Goal: Task Accomplishment & Management: Manage account settings

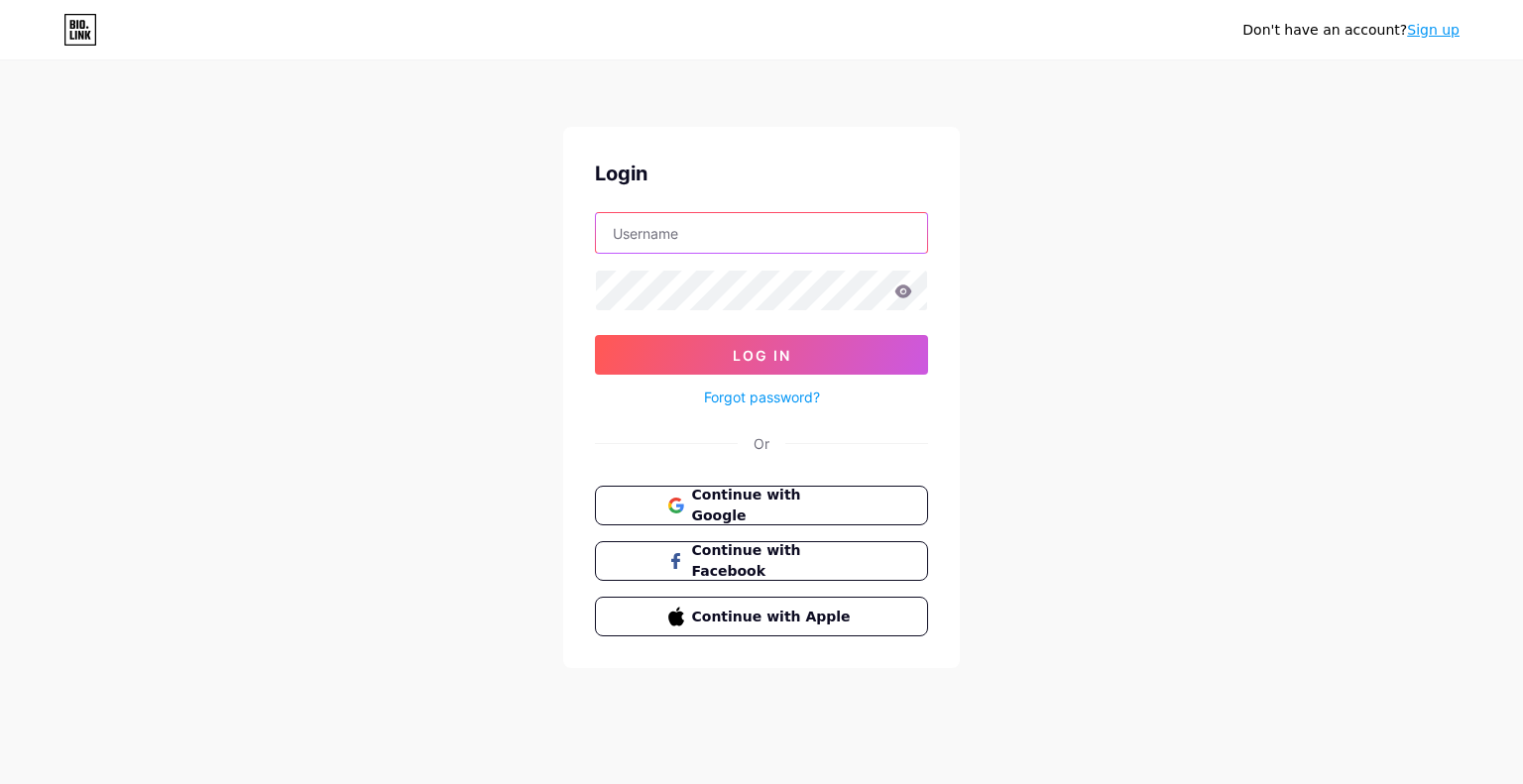
type input "danielrimoramusic@gmail.com"
click at [783, 364] on button "Log In" at bounding box center [761, 355] width 333 height 40
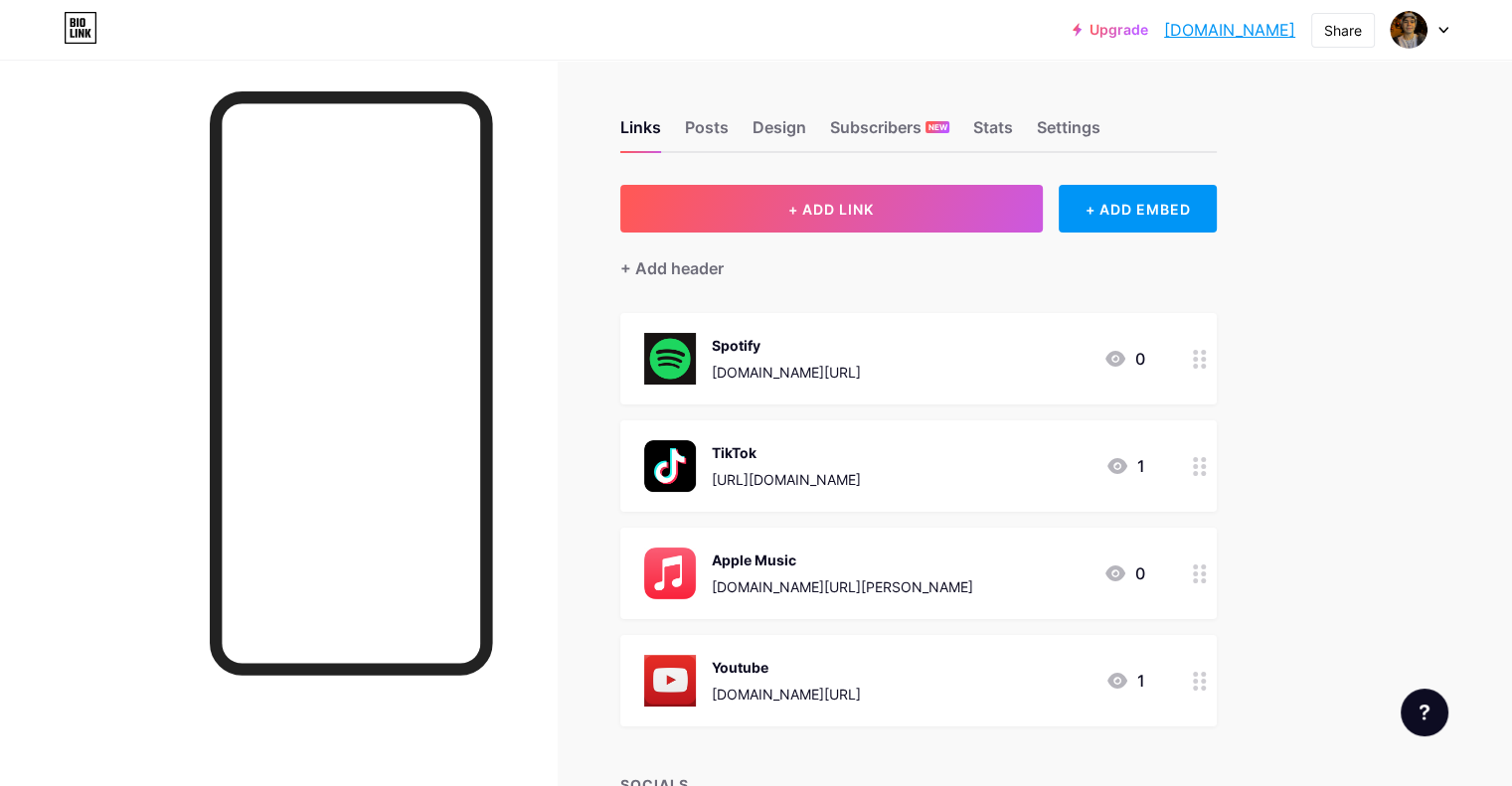
click at [1201, 223] on div "+ ADD EMBED" at bounding box center [1137, 209] width 158 height 48
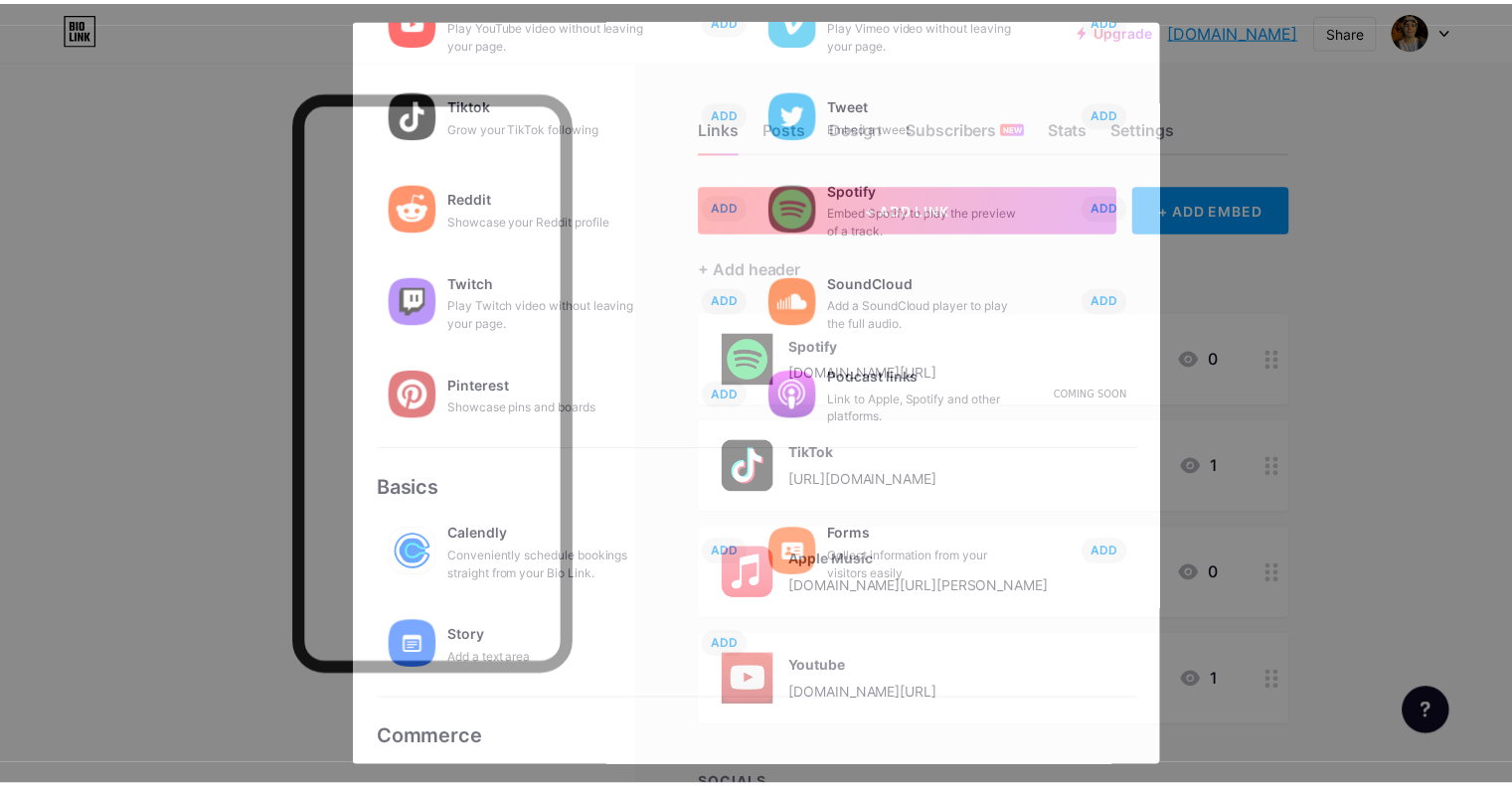
scroll to position [198, 0]
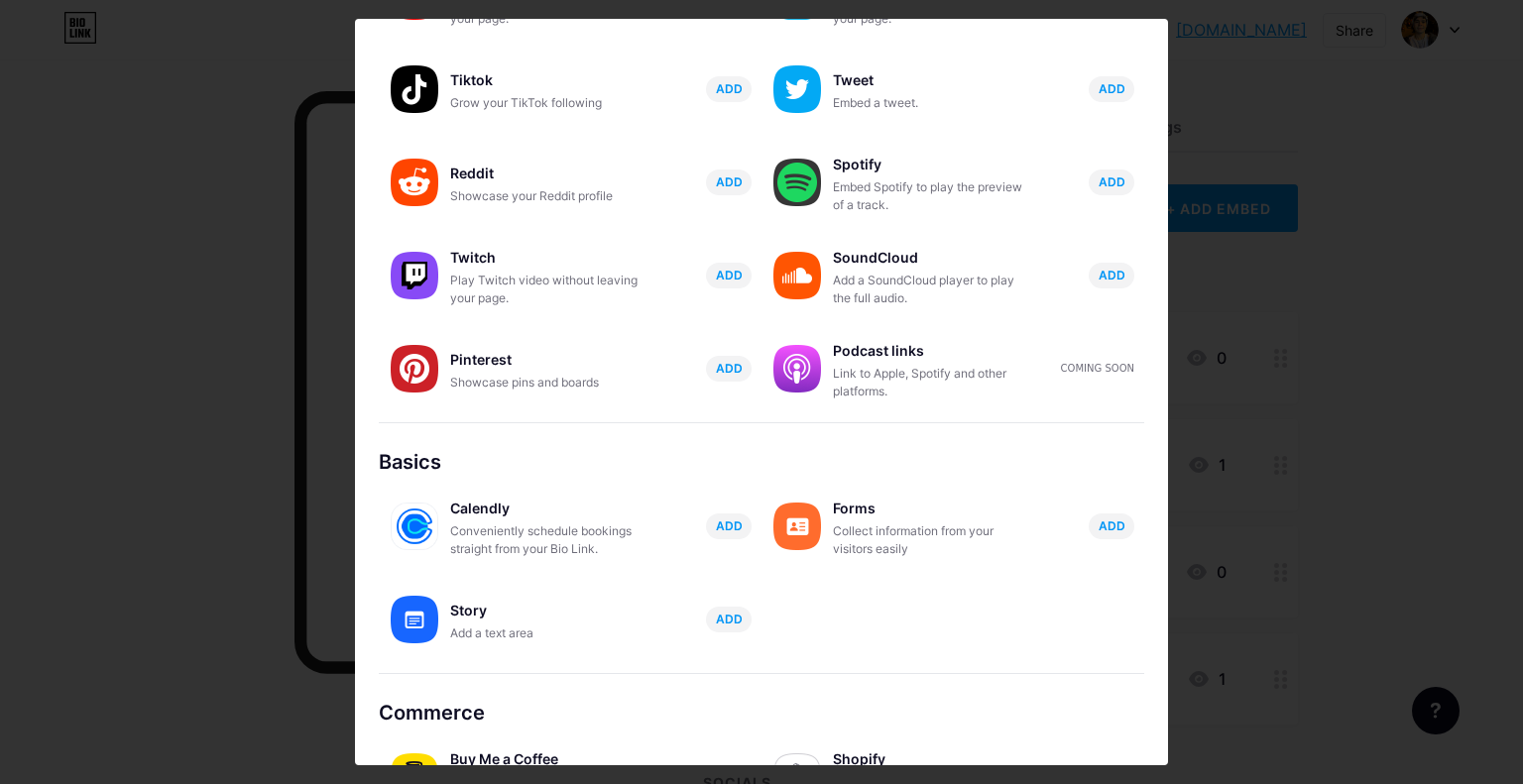
click at [1387, 526] on div at bounding box center [762, 392] width 1523 height 784
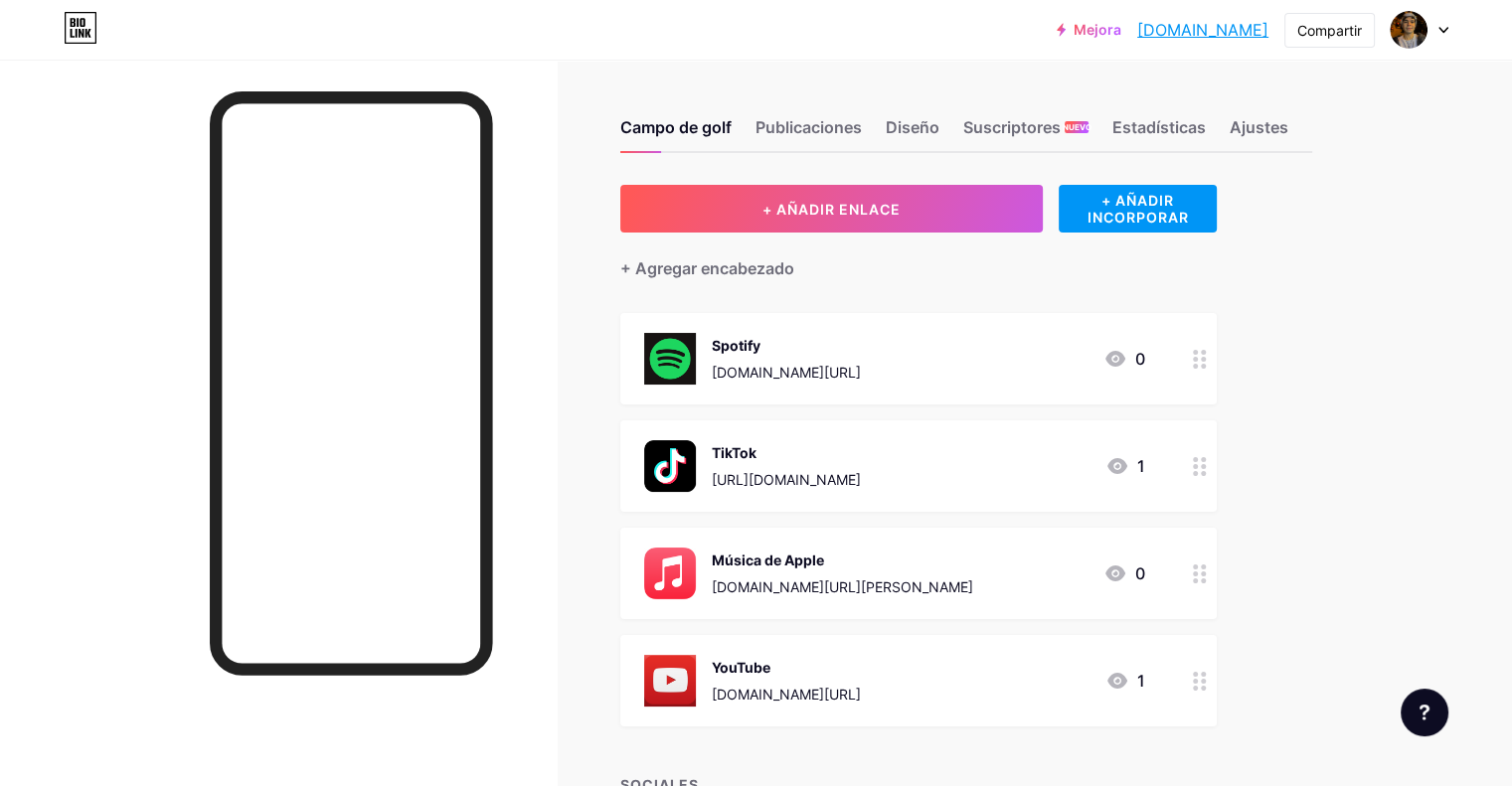
click at [659, 71] on div "Campo de golf Publicaciones Diseño Suscriptores NUEVO Estadísticas Ajustes + AÑ…" at bounding box center [698, 509] width 1395 height 899
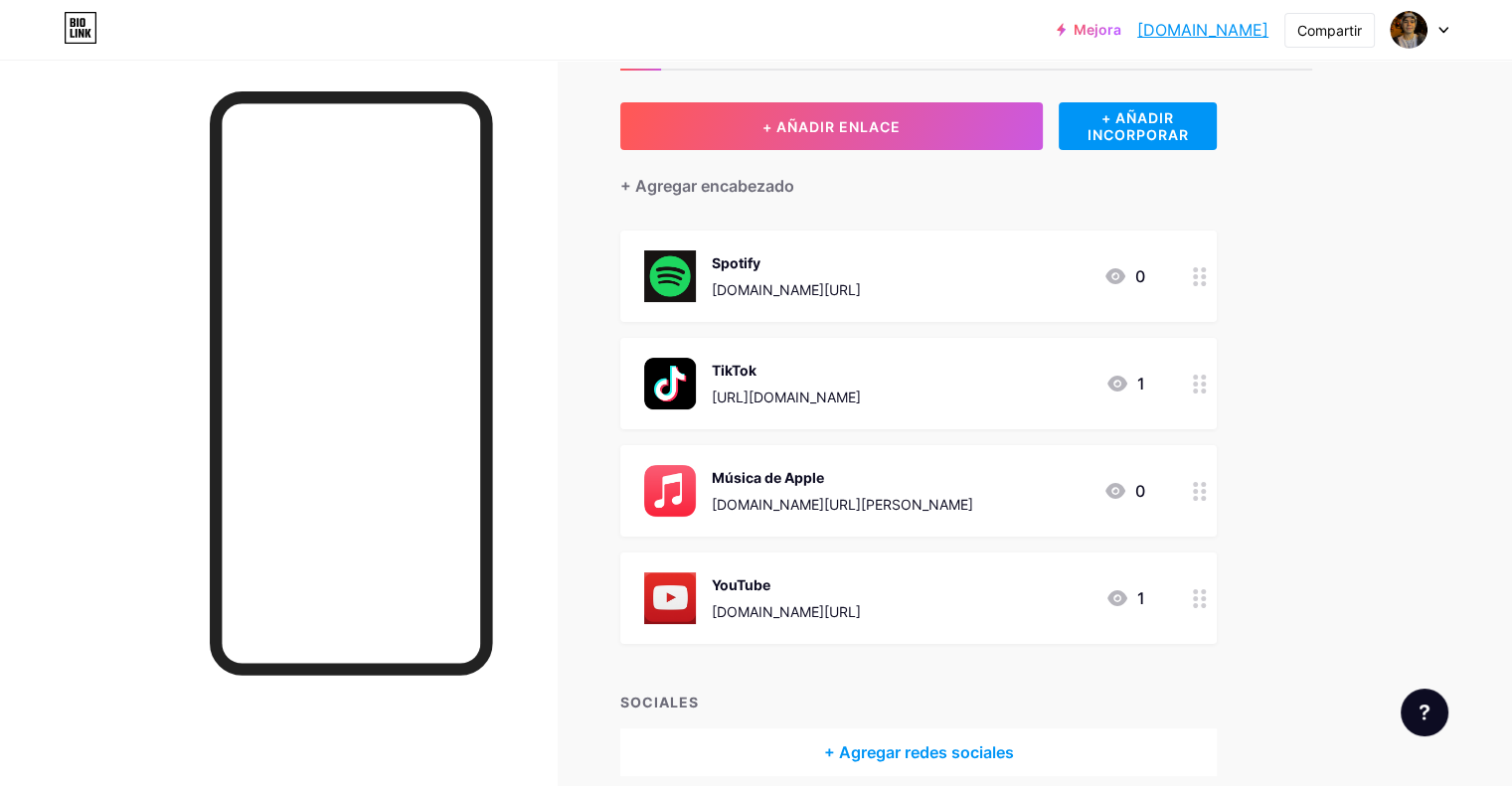
scroll to position [170, 0]
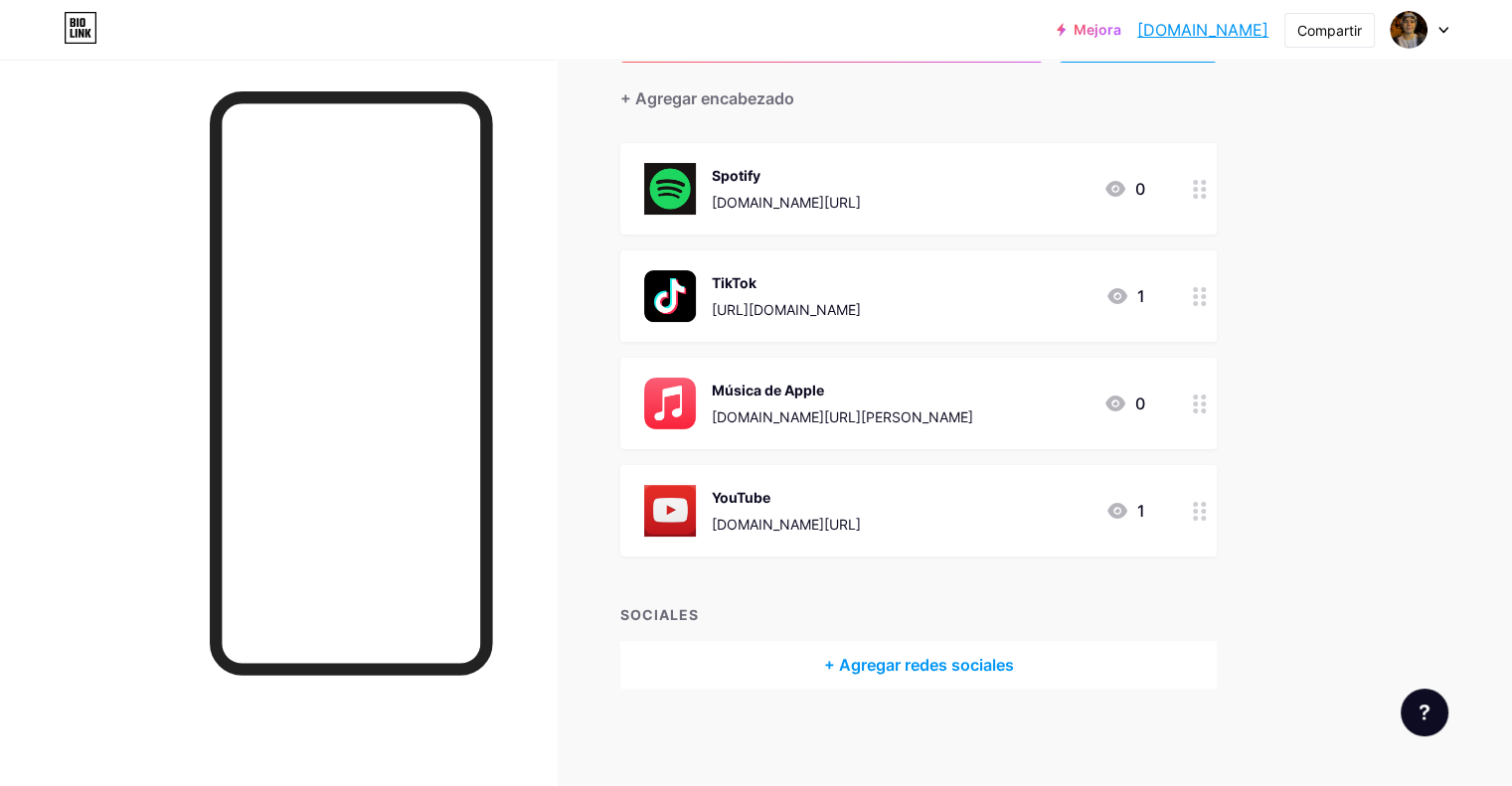
click at [696, 527] on img at bounding box center [670, 511] width 52 height 52
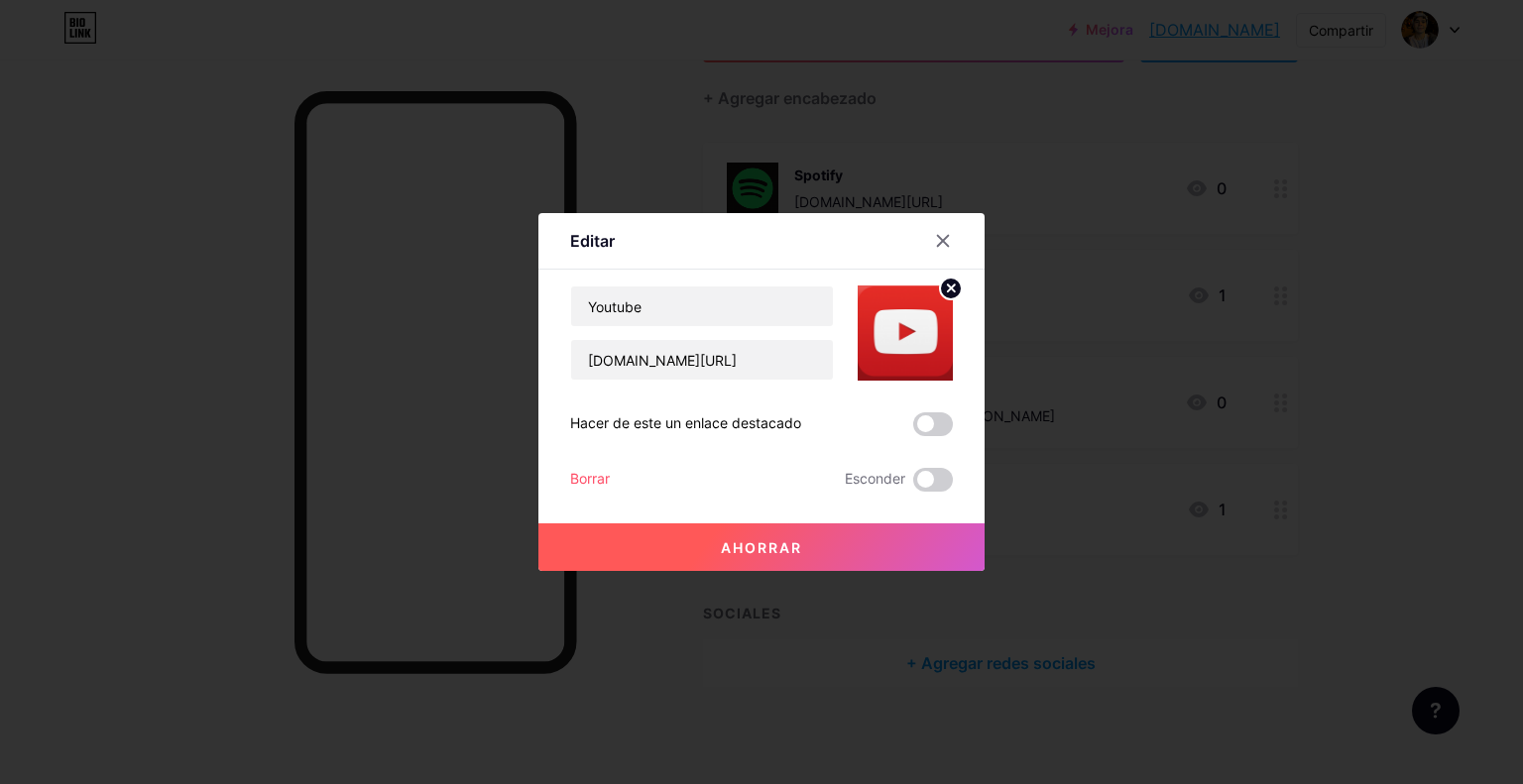
click at [926, 486] on span at bounding box center [933, 480] width 40 height 24
click at [914, 485] on input "checkbox" at bounding box center [914, 485] width 0 height 0
click at [938, 239] on icon at bounding box center [943, 240] width 11 height 11
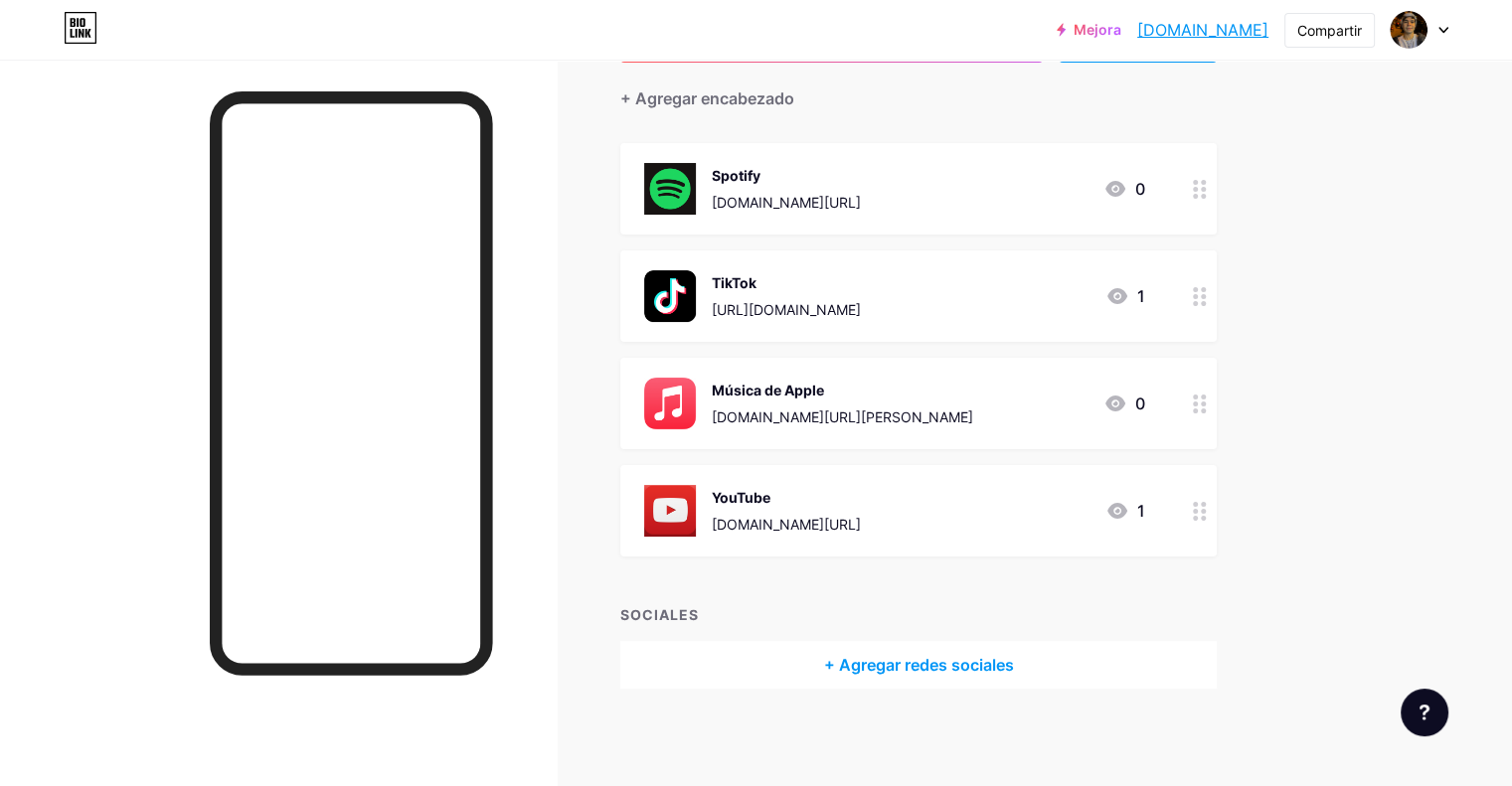
click at [1137, 528] on div "YouTube www.youtube.com/@DanielRimora 1" at bounding box center [894, 511] width 501 height 52
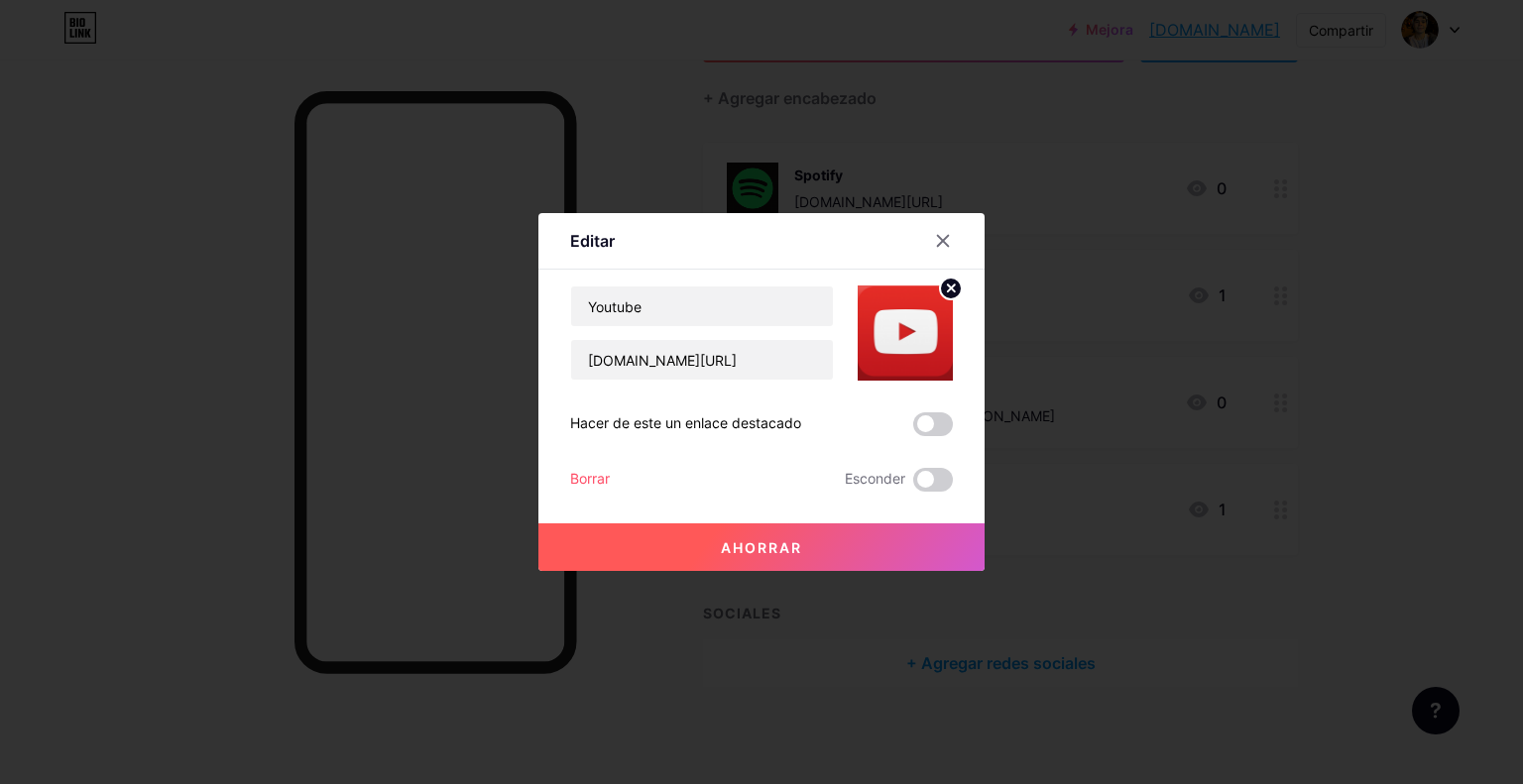
click at [925, 485] on span at bounding box center [933, 480] width 40 height 24
click at [914, 485] on input "checkbox" at bounding box center [914, 485] width 0 height 0
click at [861, 553] on button "Ahorrar" at bounding box center [762, 548] width 446 height 48
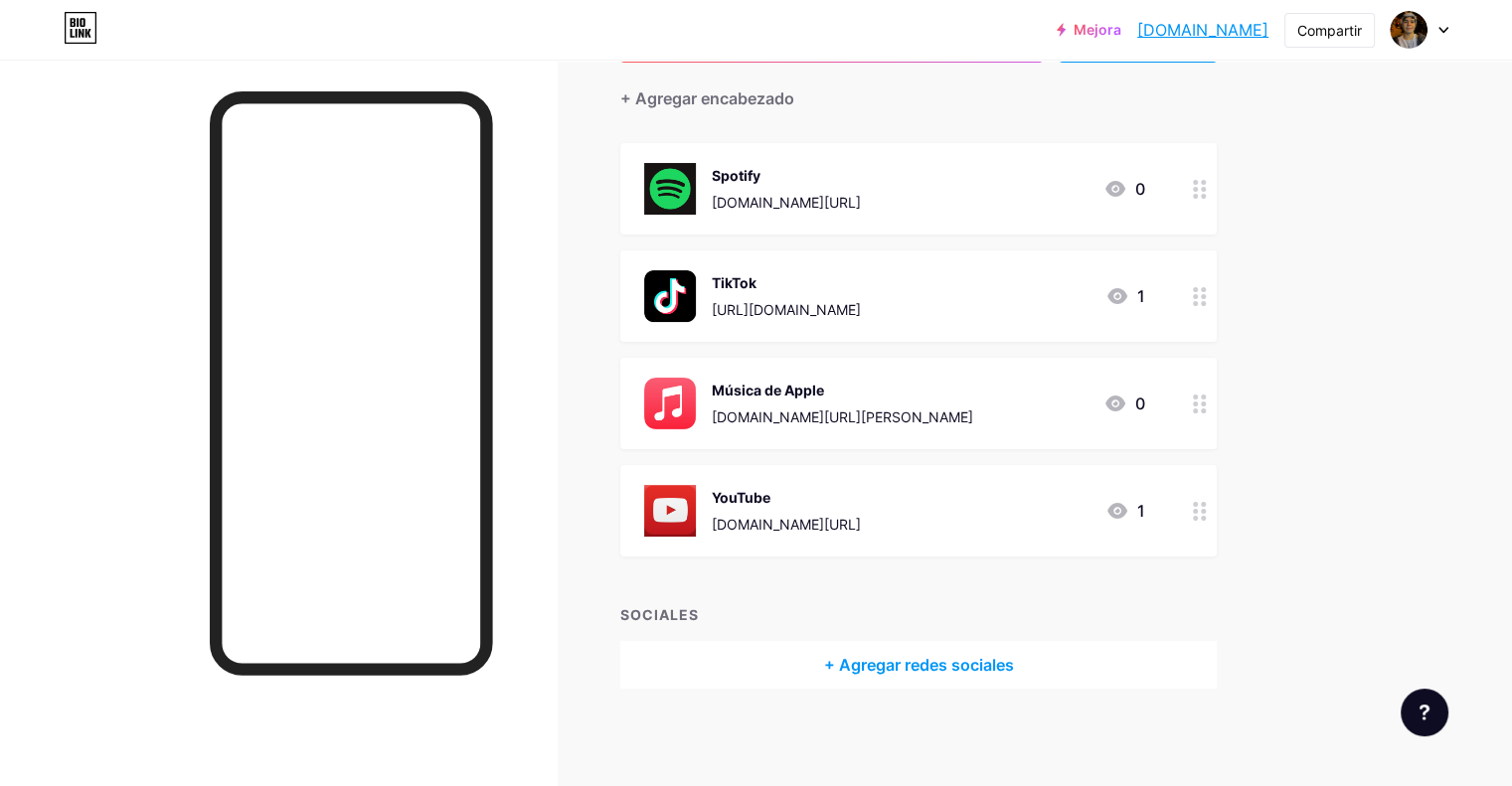
click at [974, 409] on font "música.apple.com/ve/artist/daniel-rimora/1734878901" at bounding box center [842, 416] width 261 height 17
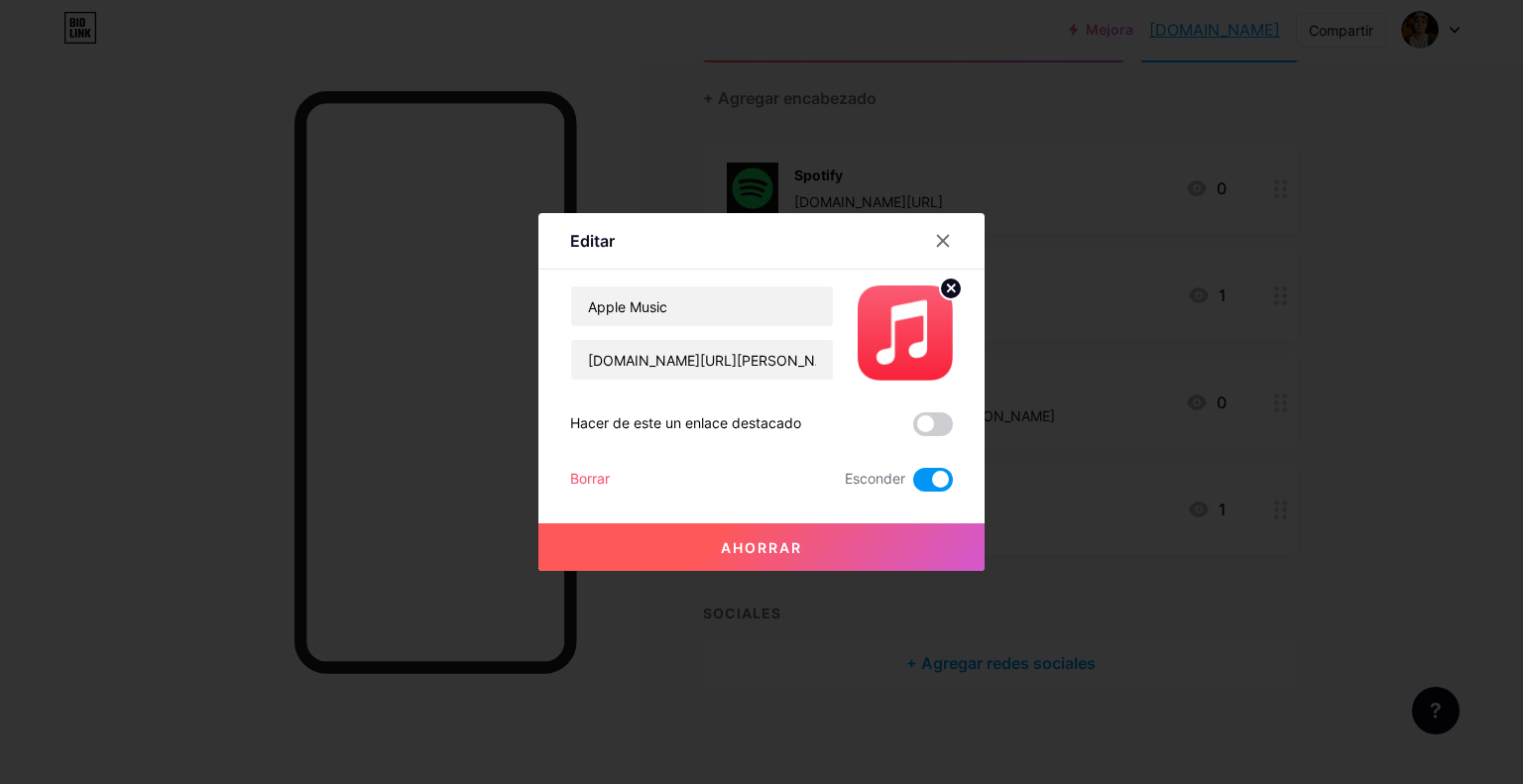
click at [1181, 508] on div at bounding box center [762, 392] width 1523 height 784
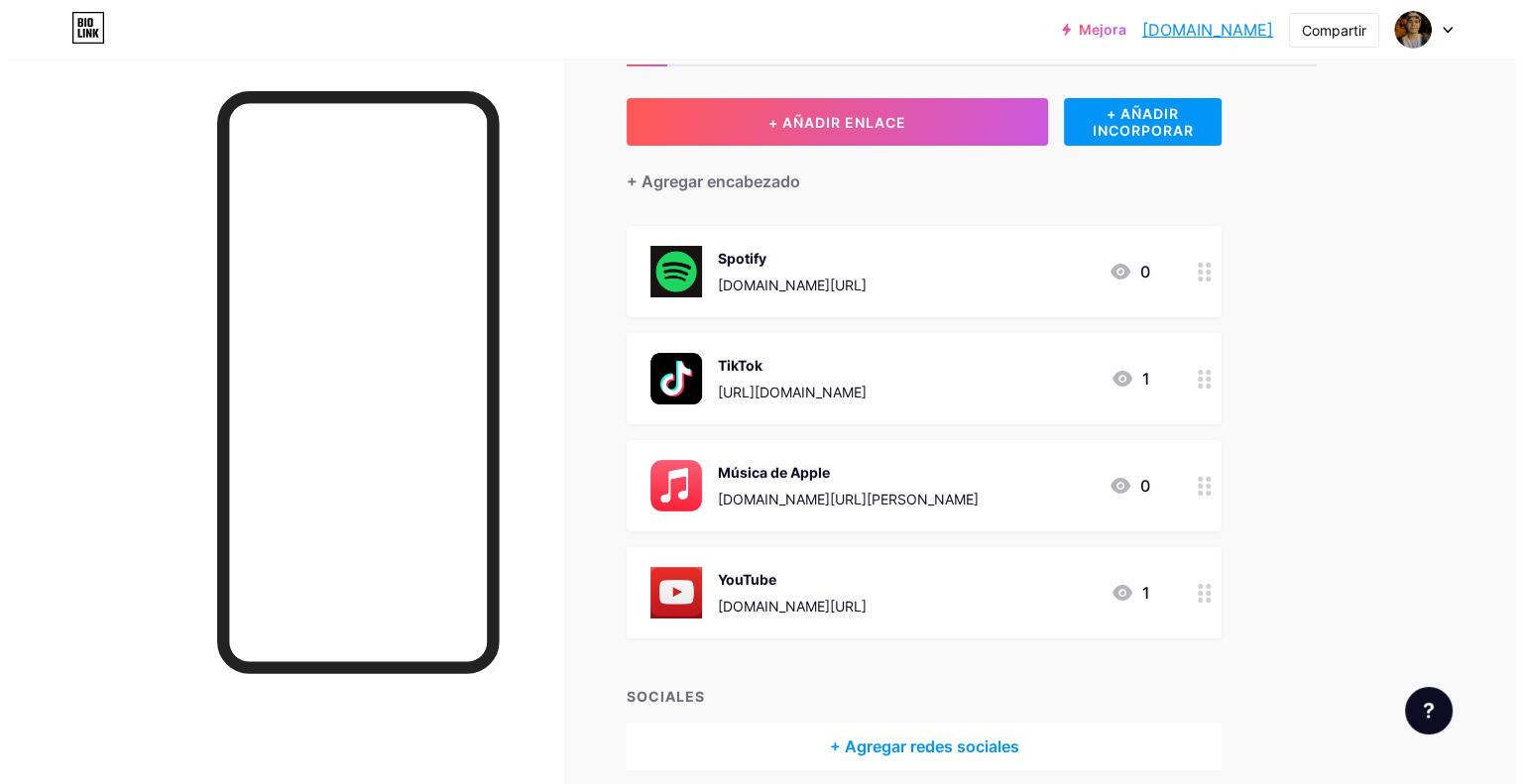
scroll to position [0, 0]
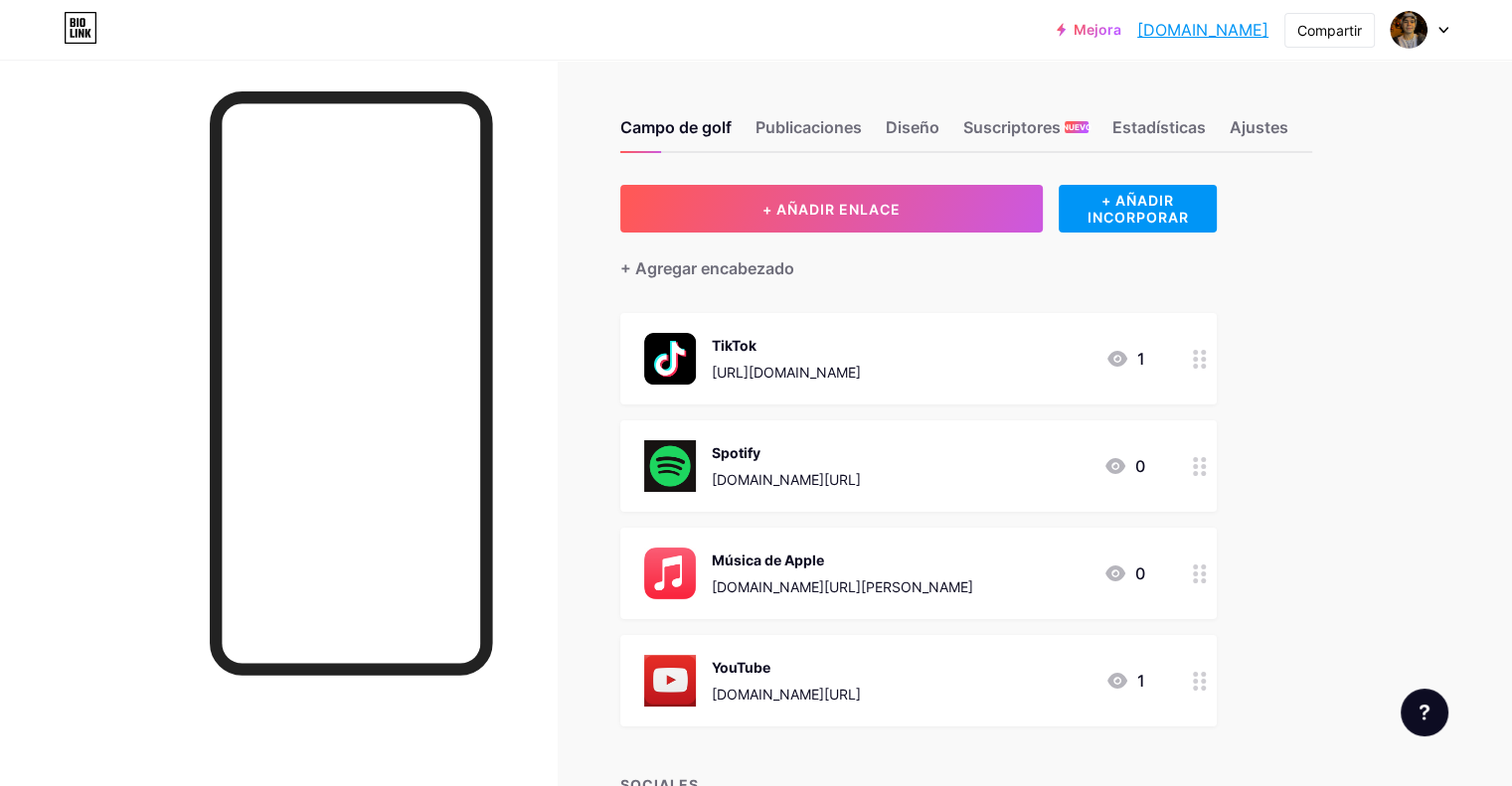
click at [862, 142] on div "Publicaciones" at bounding box center [808, 133] width 107 height 36
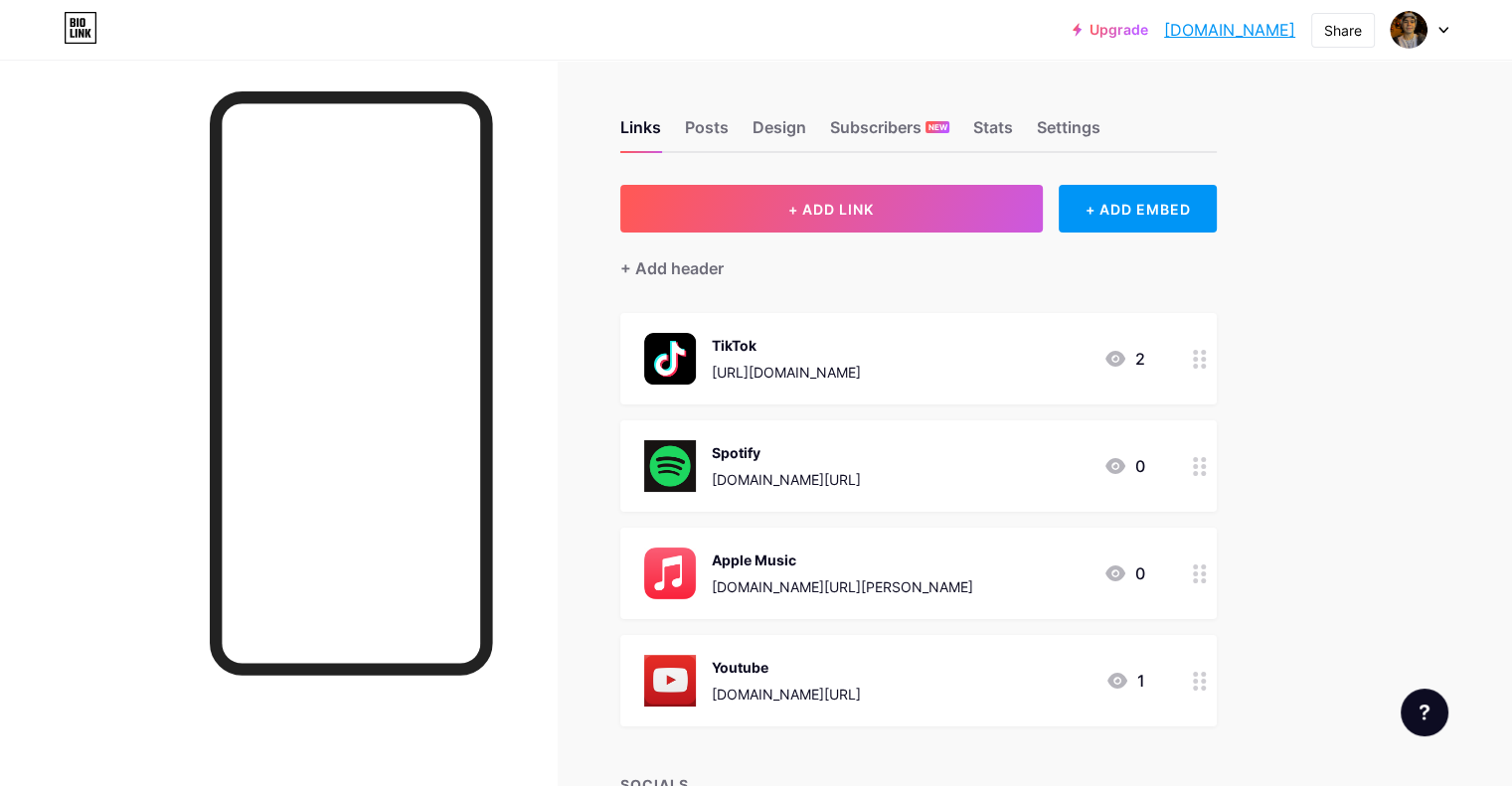
click at [1145, 582] on div "0" at bounding box center [1124, 574] width 42 height 24
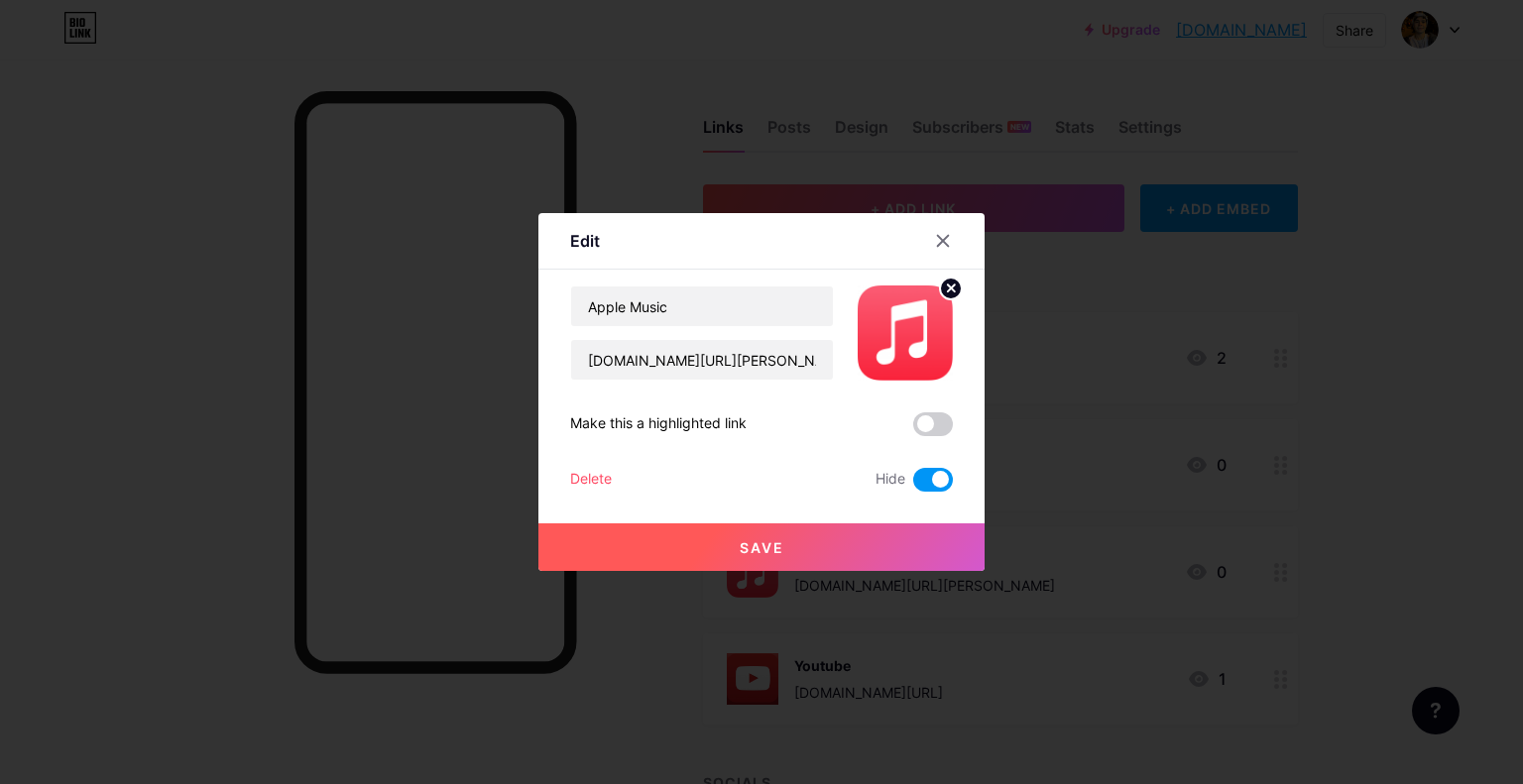
click at [1129, 515] on div at bounding box center [762, 392] width 1523 height 784
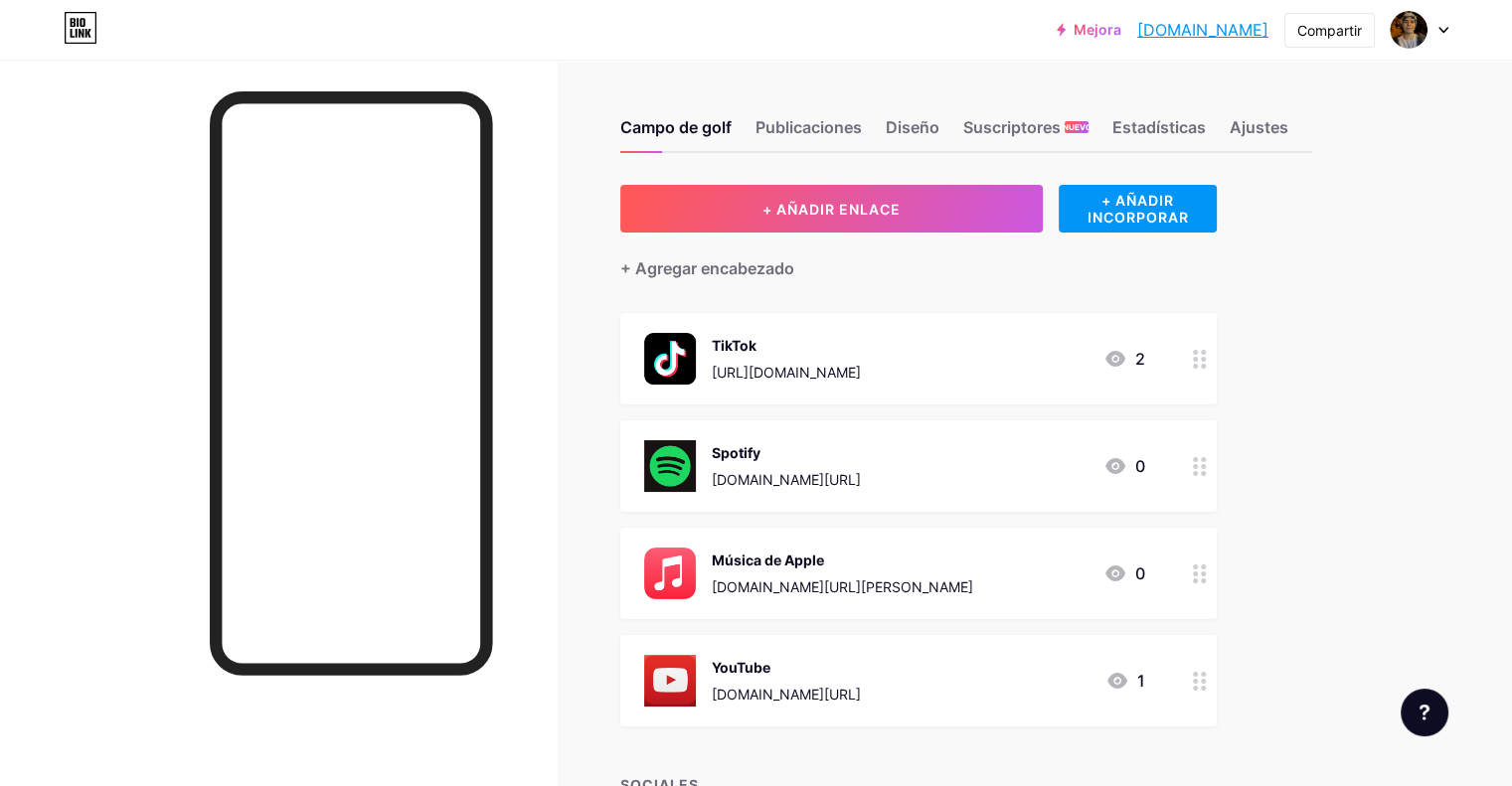
click at [859, 48] on div "Mejora danielrimora.bi... danielrimora.bio.link Compartir Cambiar de cuenta Dan…" at bounding box center [756, 30] width 1512 height 60
click at [862, 123] on font "Publicaciones" at bounding box center [808, 128] width 107 height 20
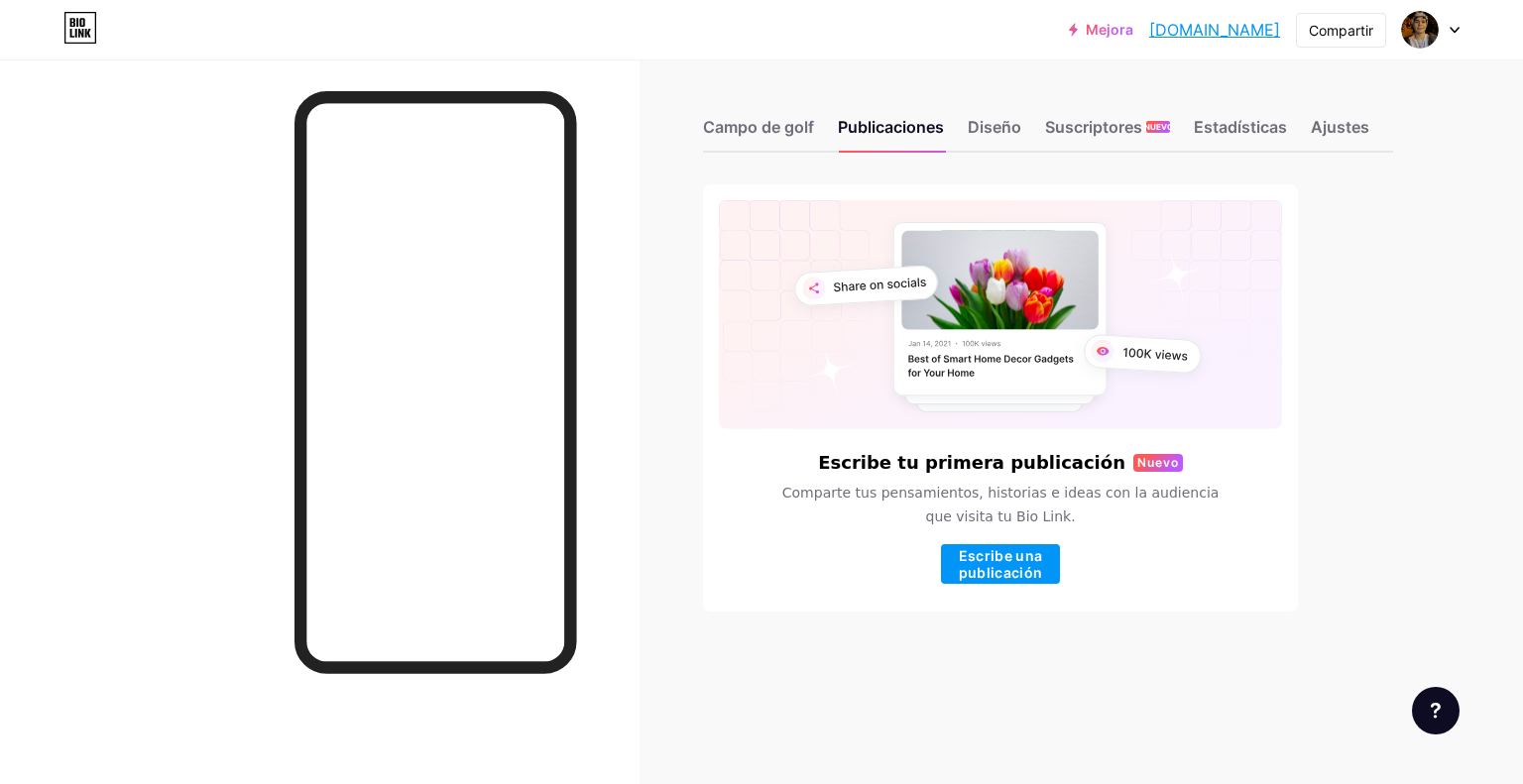
click at [1033, 134] on div "Campo de golf Publicaciones Diseño Suscriptores NUEVO Estadísticas Ajustes" at bounding box center [1048, 118] width 690 height 70
click at [1007, 131] on font "Diseño" at bounding box center [995, 127] width 54 height 20
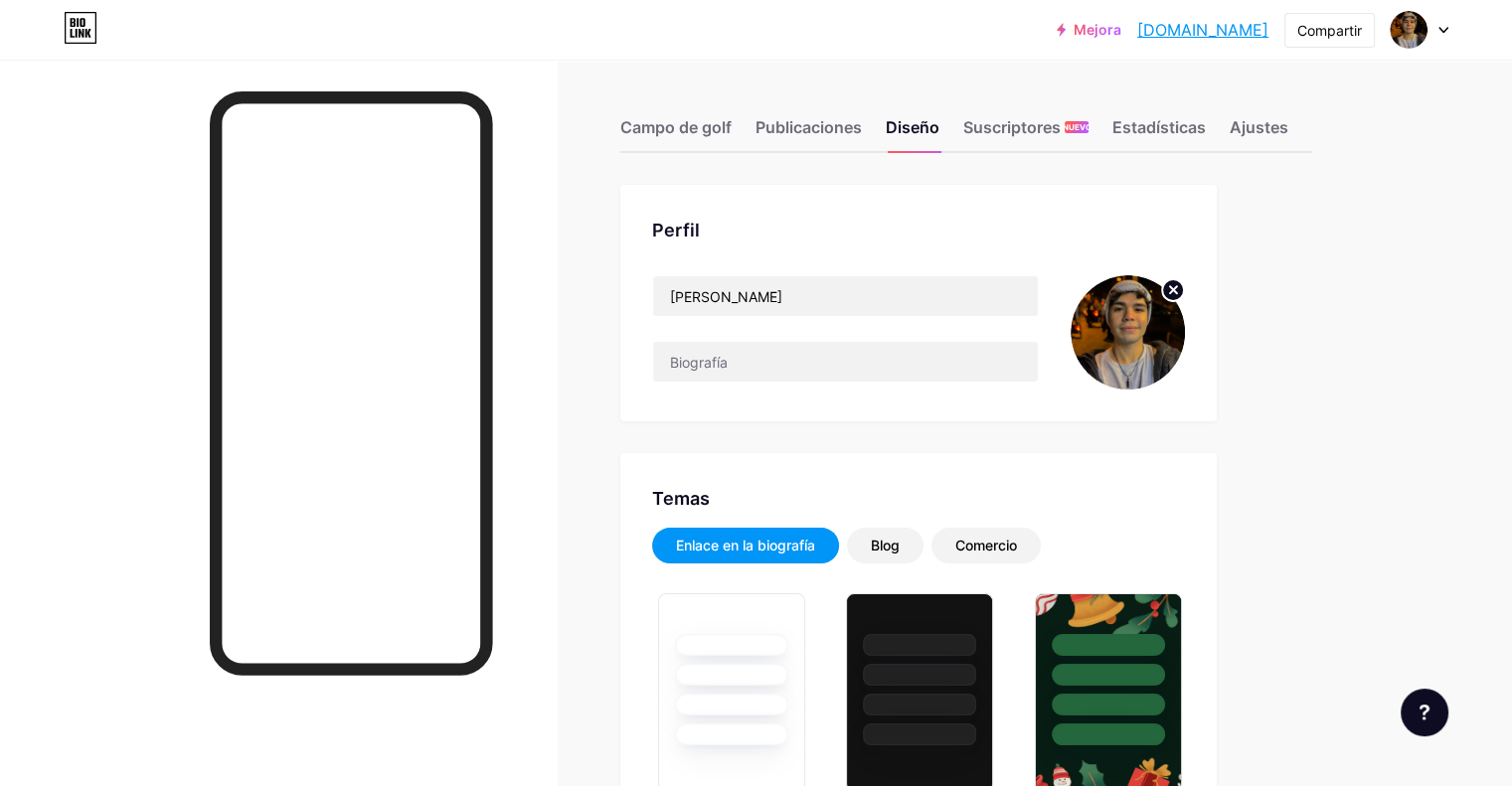
type input "#1c1c1c"
type input "#949494"
drag, startPoint x: 901, startPoint y: 303, endPoint x: 912, endPoint y: 333, distance: 32.0
click at [908, 329] on div "daniel rimora" at bounding box center [845, 332] width 387 height 115
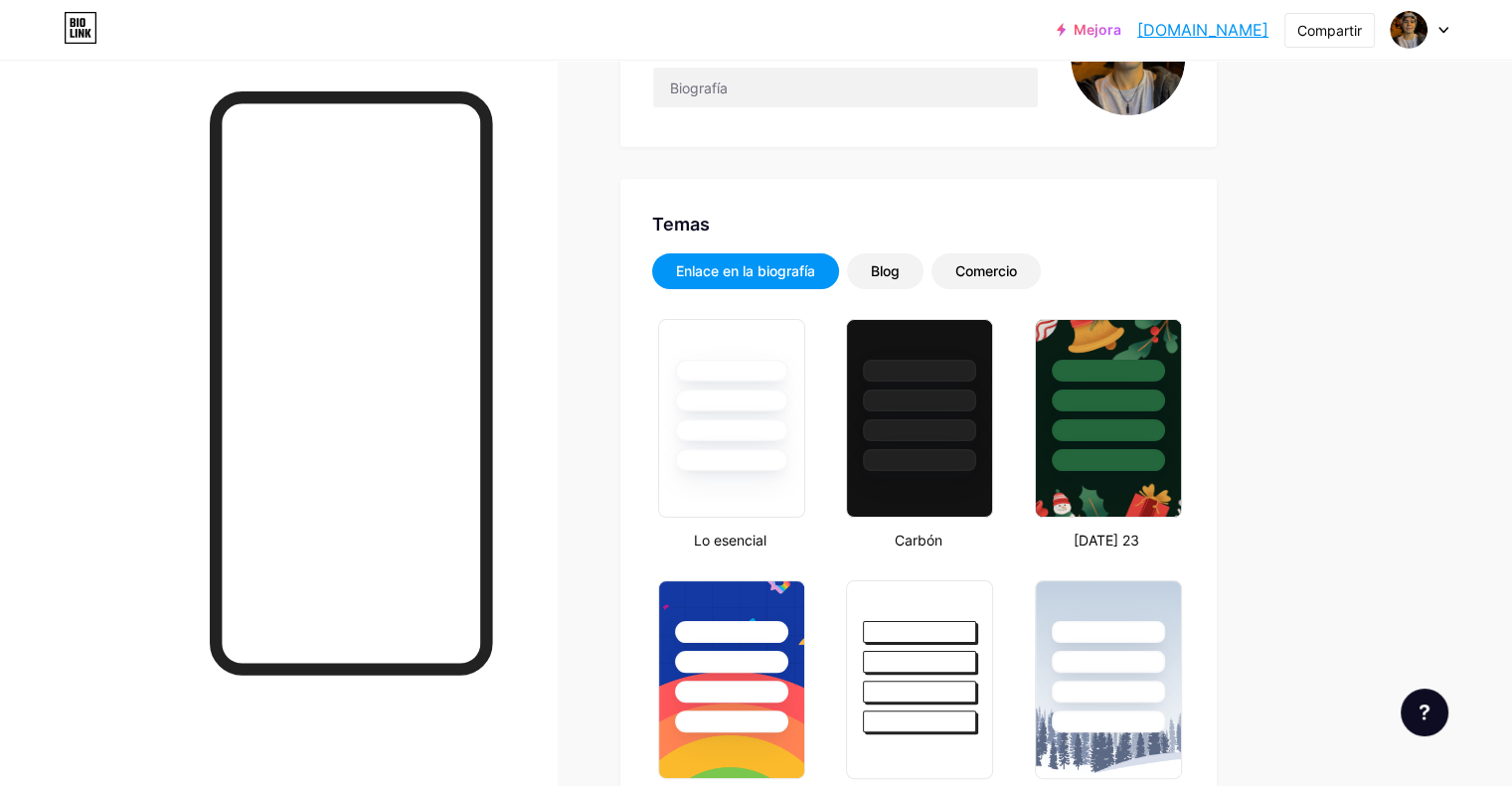
scroll to position [298, 0]
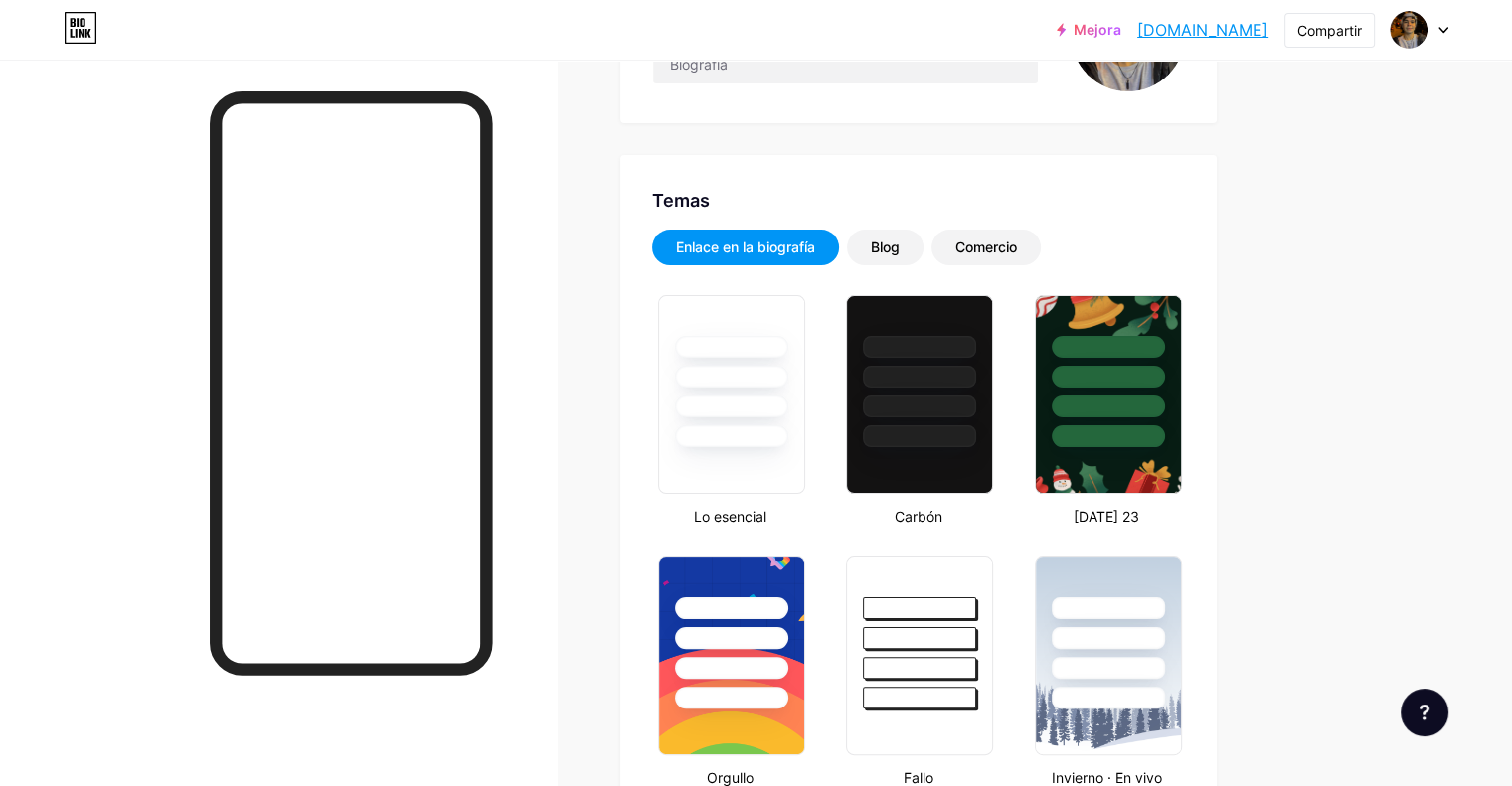
click at [788, 432] on div at bounding box center [732, 436] width 114 height 22
click at [986, 389] on div at bounding box center [920, 372] width 146 height 151
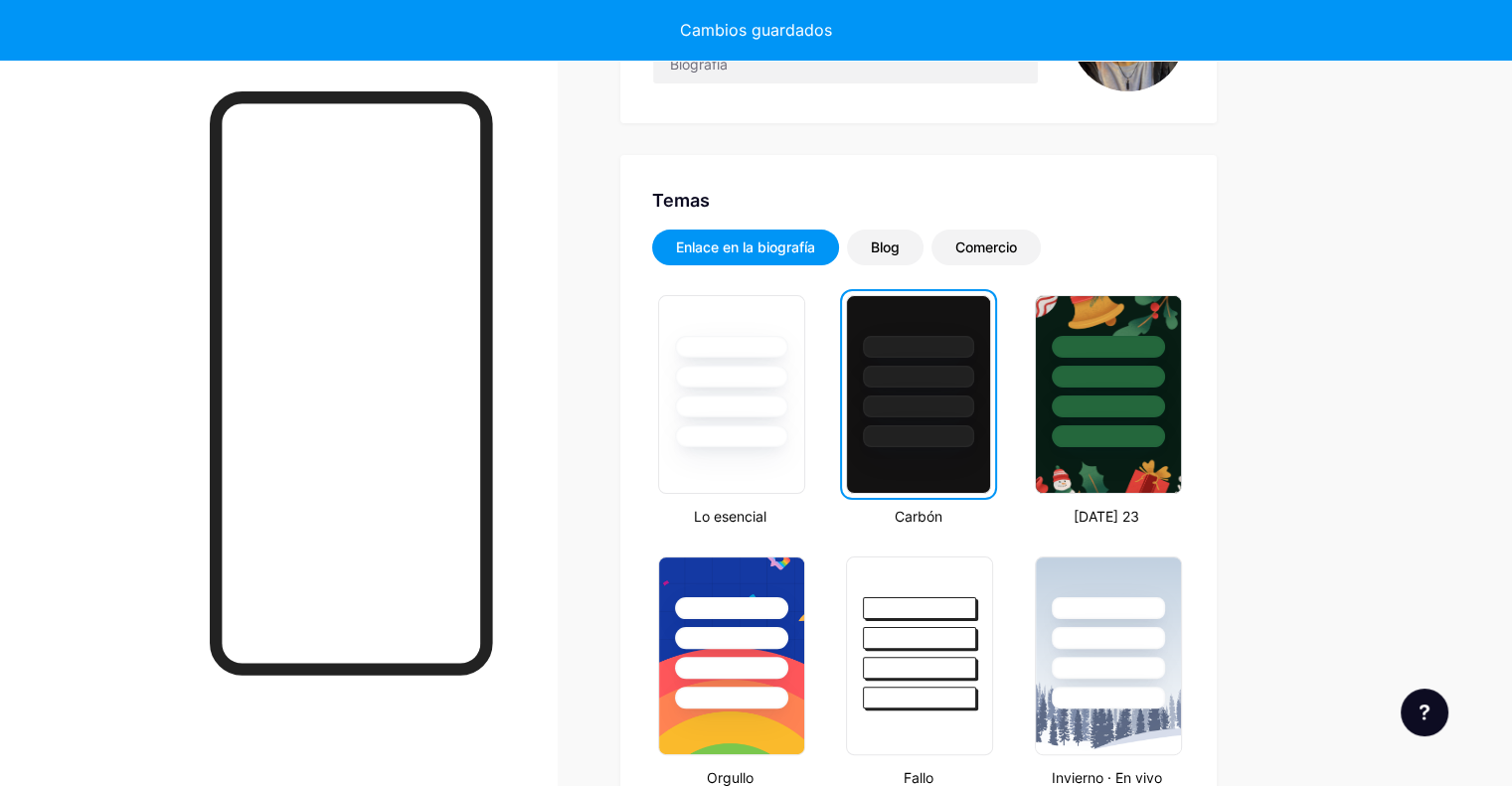
click at [811, 404] on div at bounding box center [732, 393] width 159 height 210
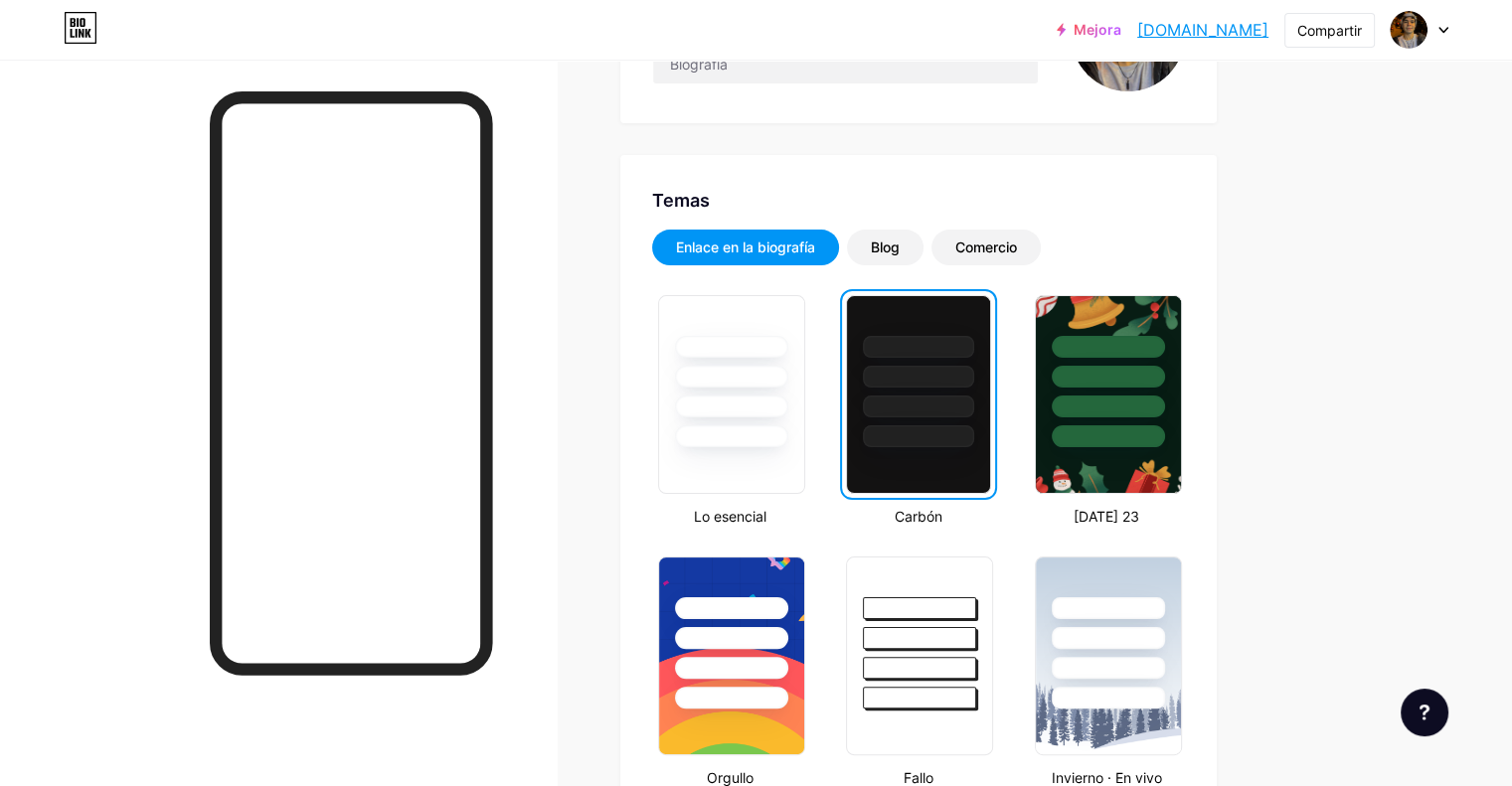
click at [788, 408] on div at bounding box center [732, 406] width 114 height 22
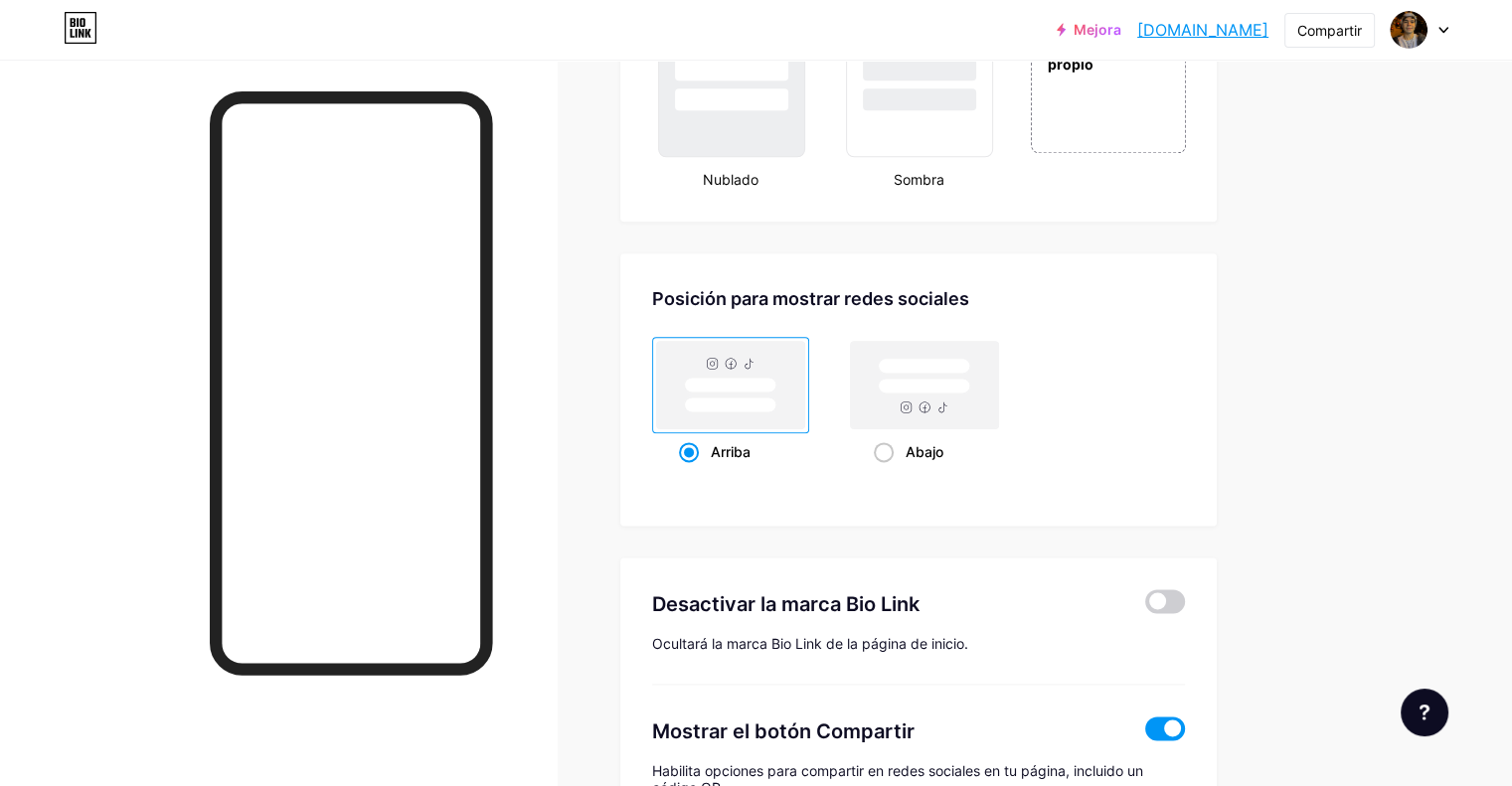
scroll to position [2583, 0]
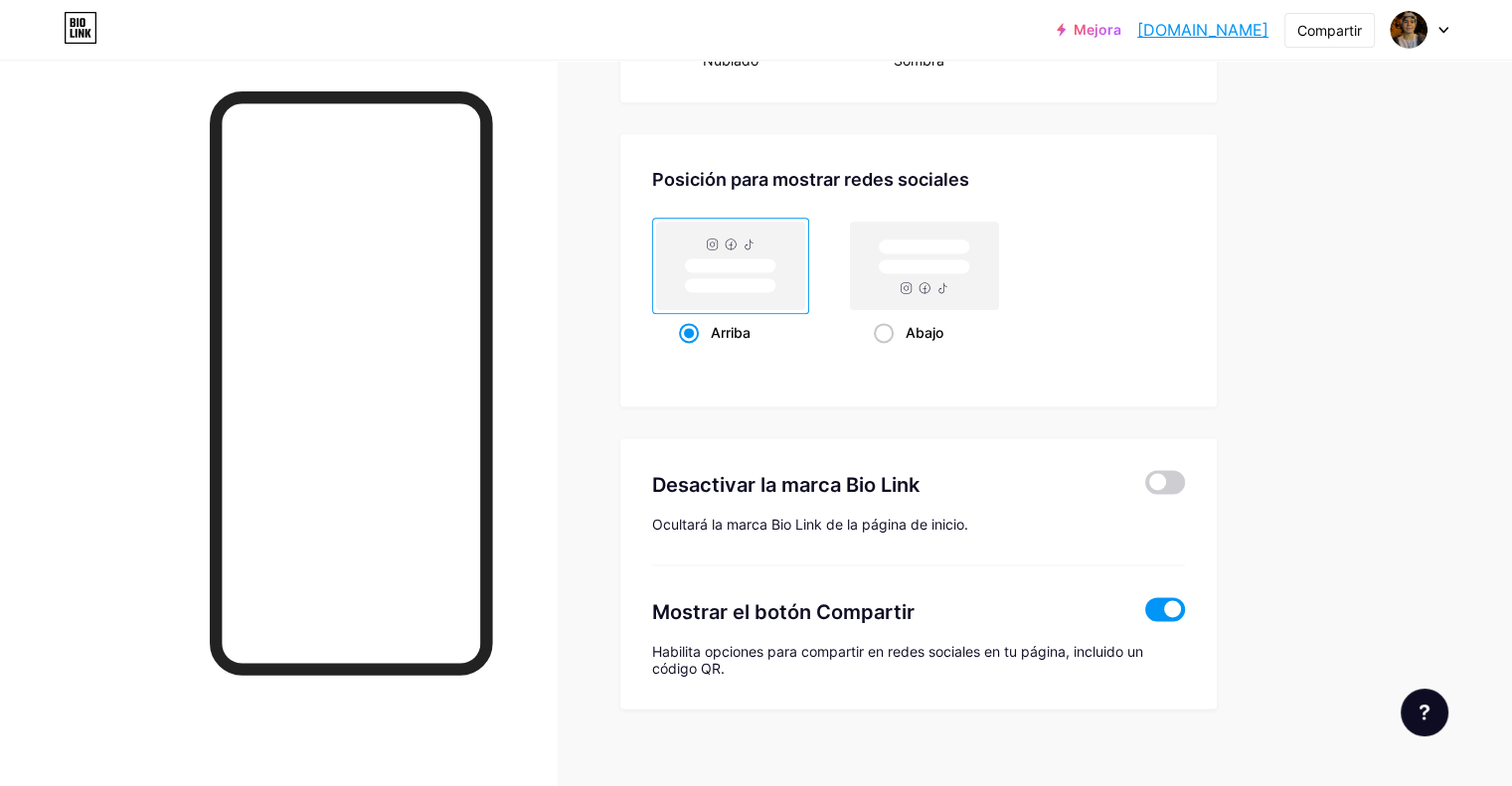
click at [1185, 476] on span at bounding box center [1165, 482] width 40 height 24
click at [1145, 487] on input "checkbox" at bounding box center [1145, 487] width 0 height 0
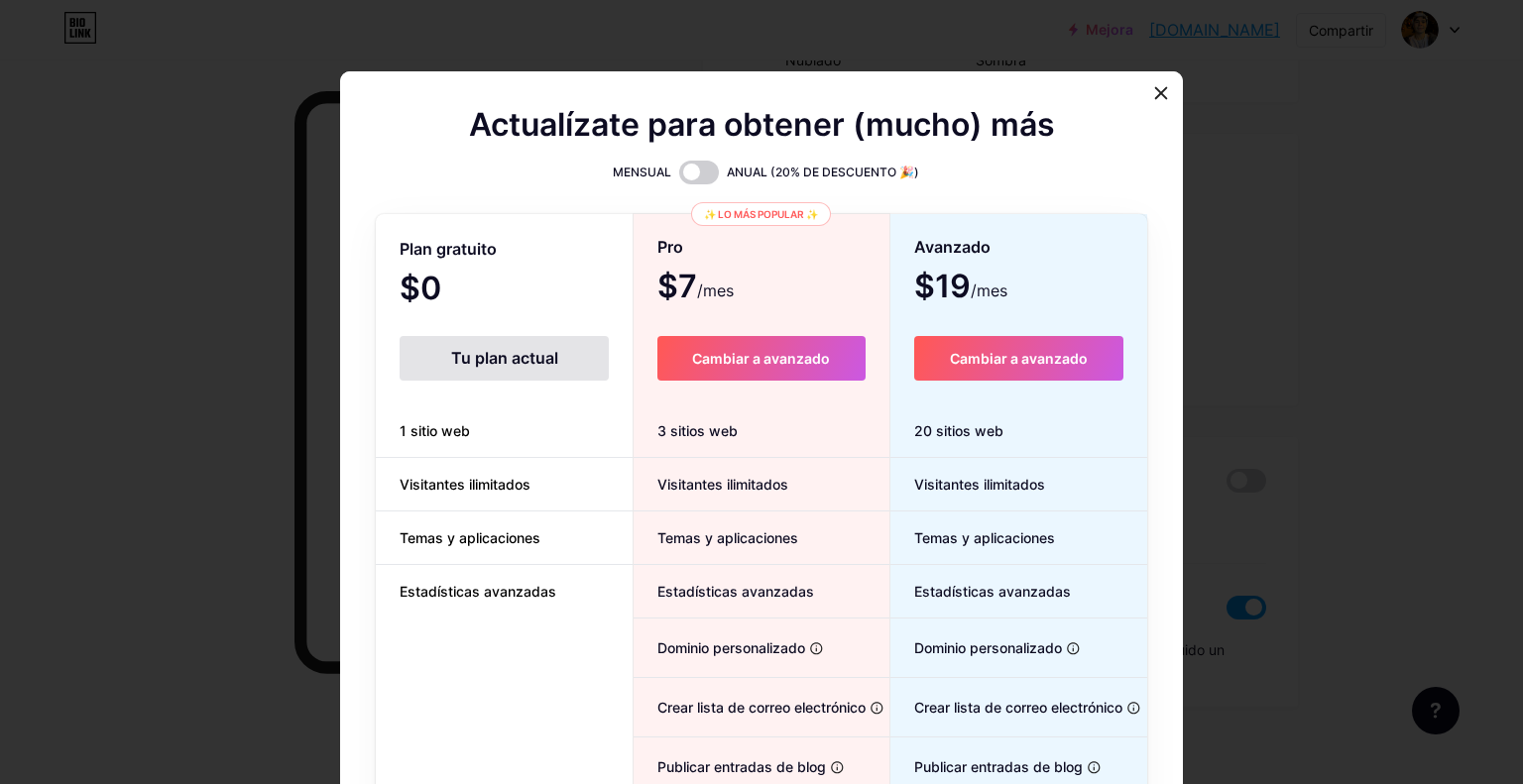
click at [1143, 98] on div at bounding box center [1161, 93] width 36 height 36
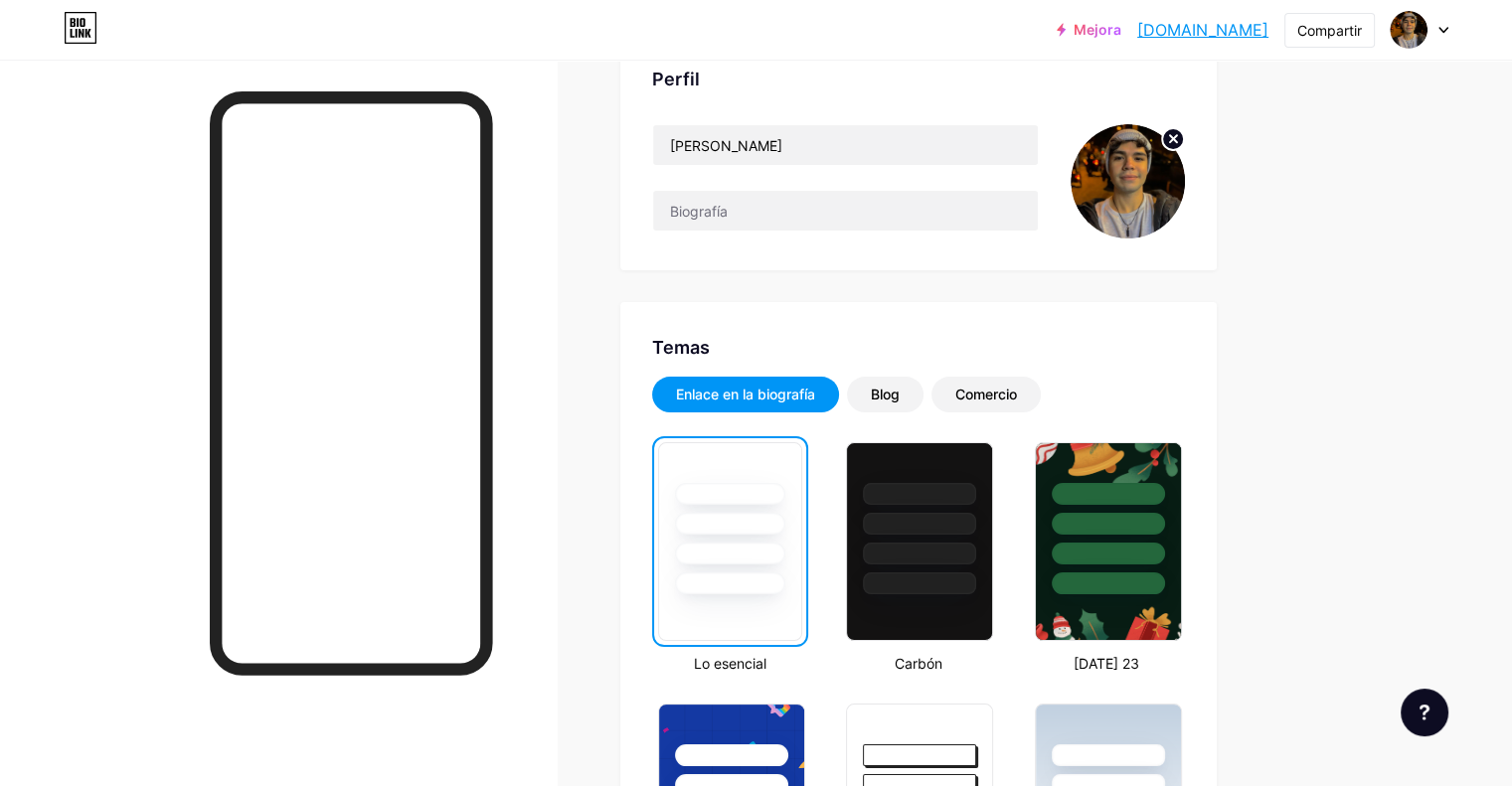
scroll to position [0, 0]
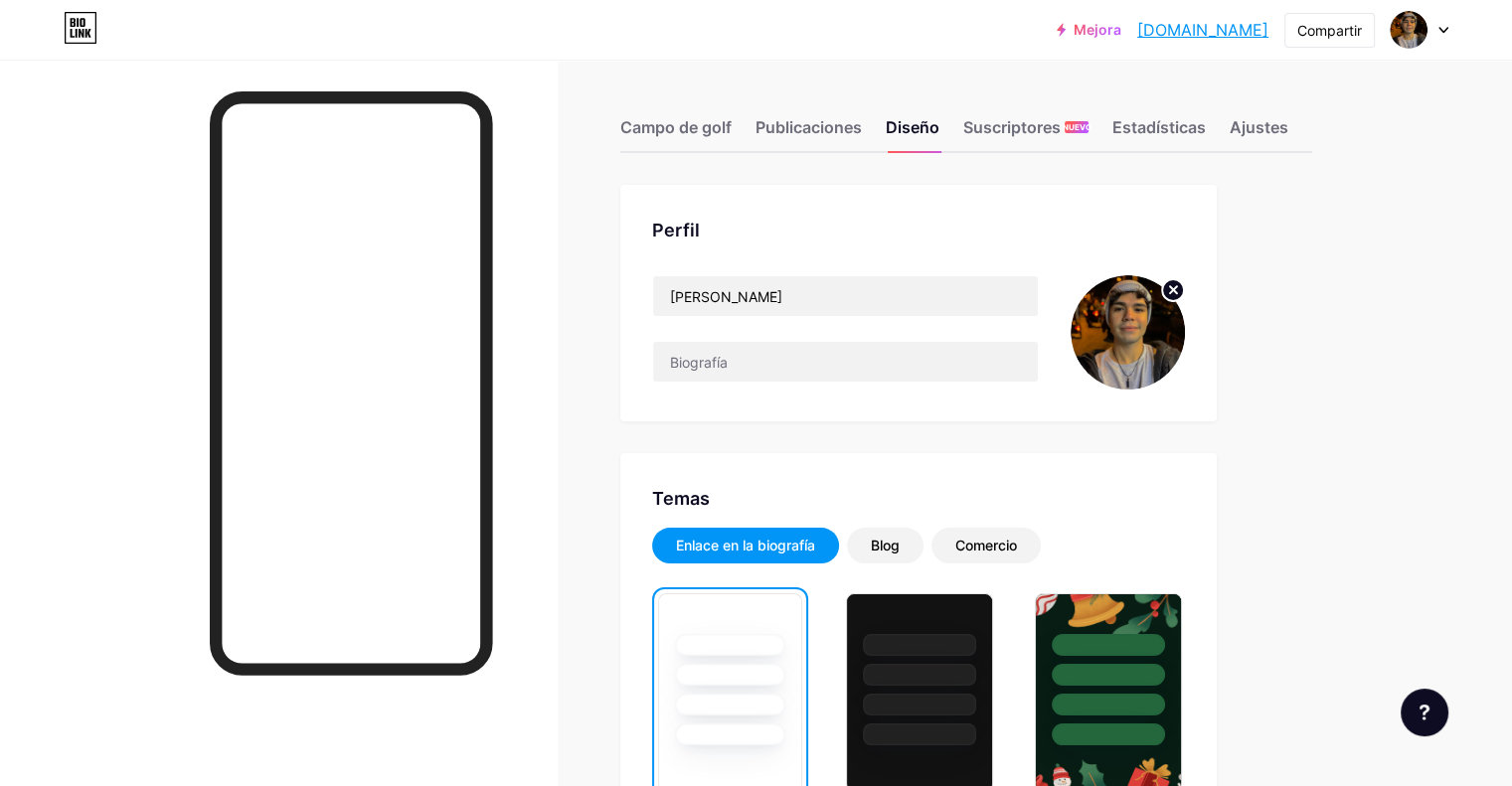
click at [924, 534] on div "Blog" at bounding box center [885, 546] width 77 height 36
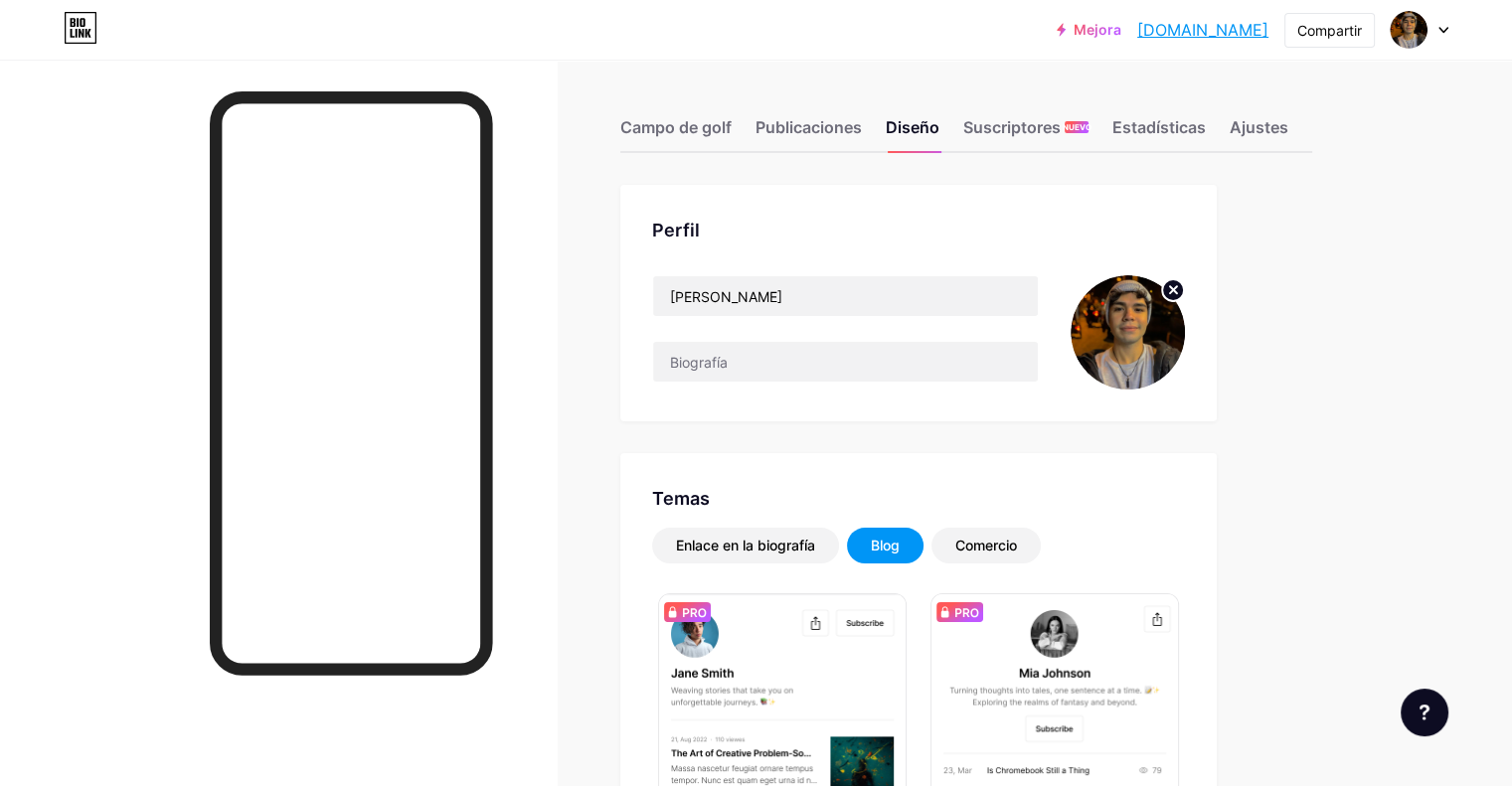
click at [1206, 129] on font "Estadísticas" at bounding box center [1159, 128] width 94 height 20
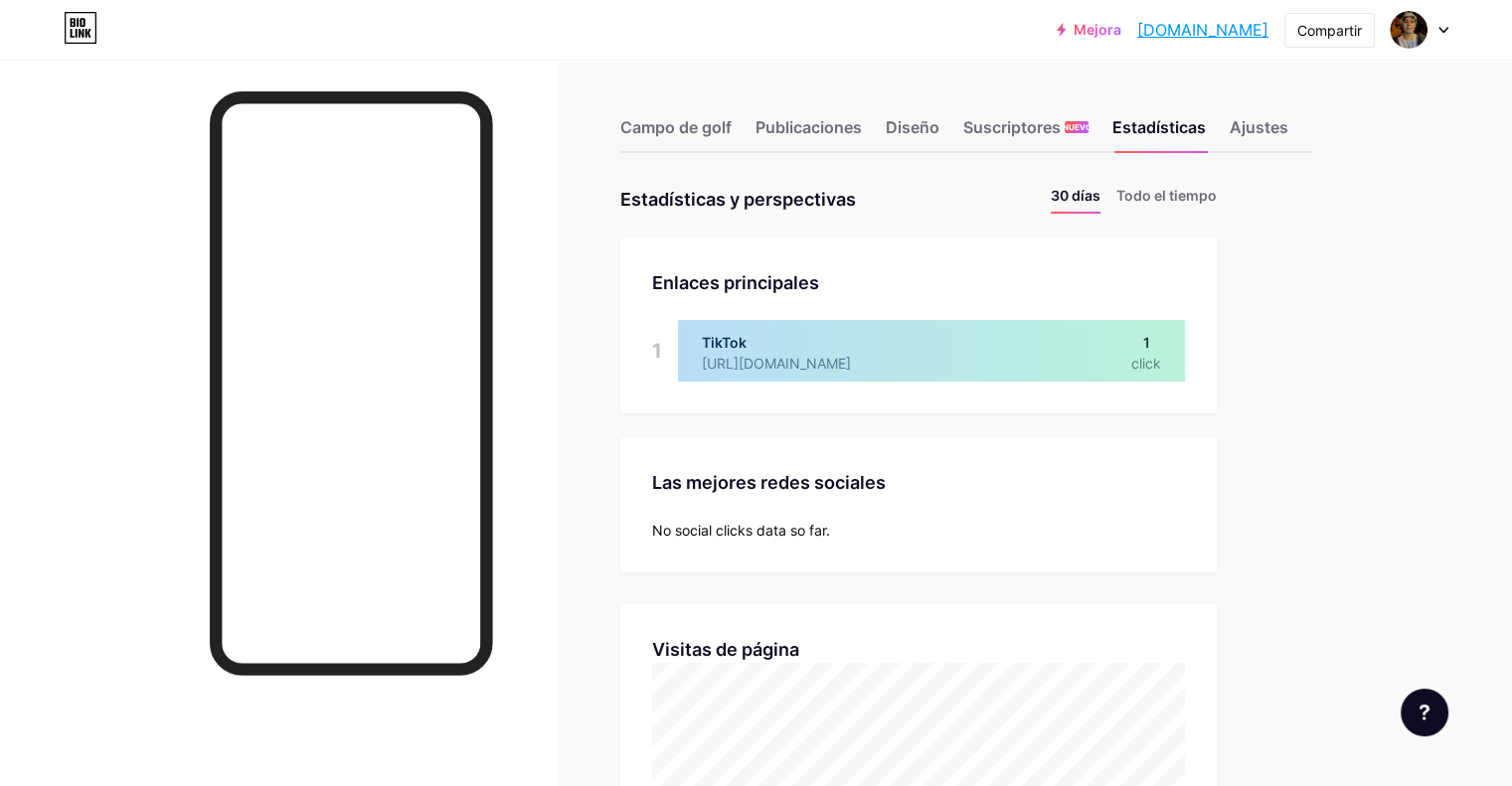
scroll to position [786, 1511]
click at [940, 127] on font "Diseño" at bounding box center [913, 128] width 54 height 20
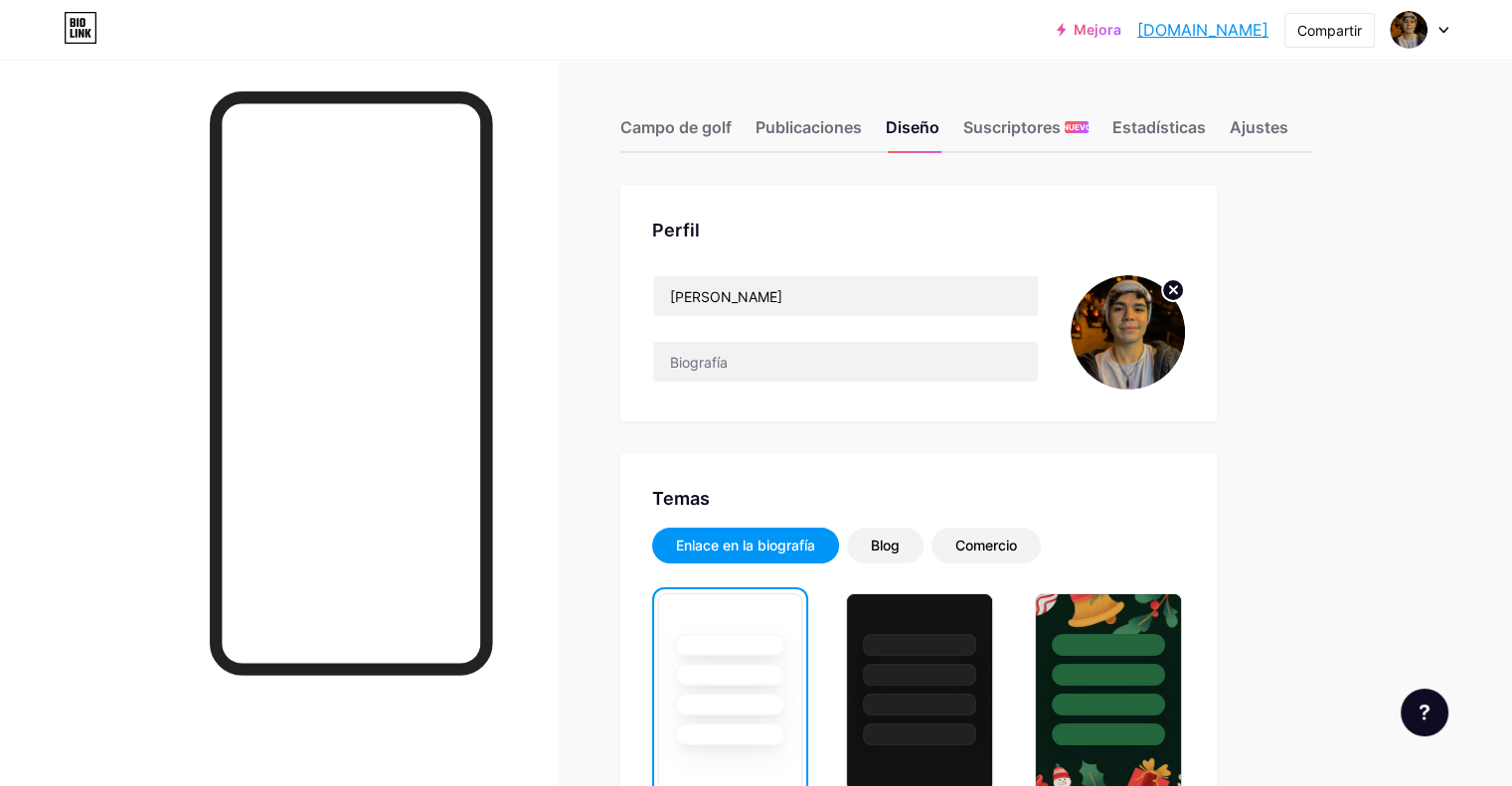
click at [853, 131] on font "Publicaciones" at bounding box center [808, 128] width 107 height 20
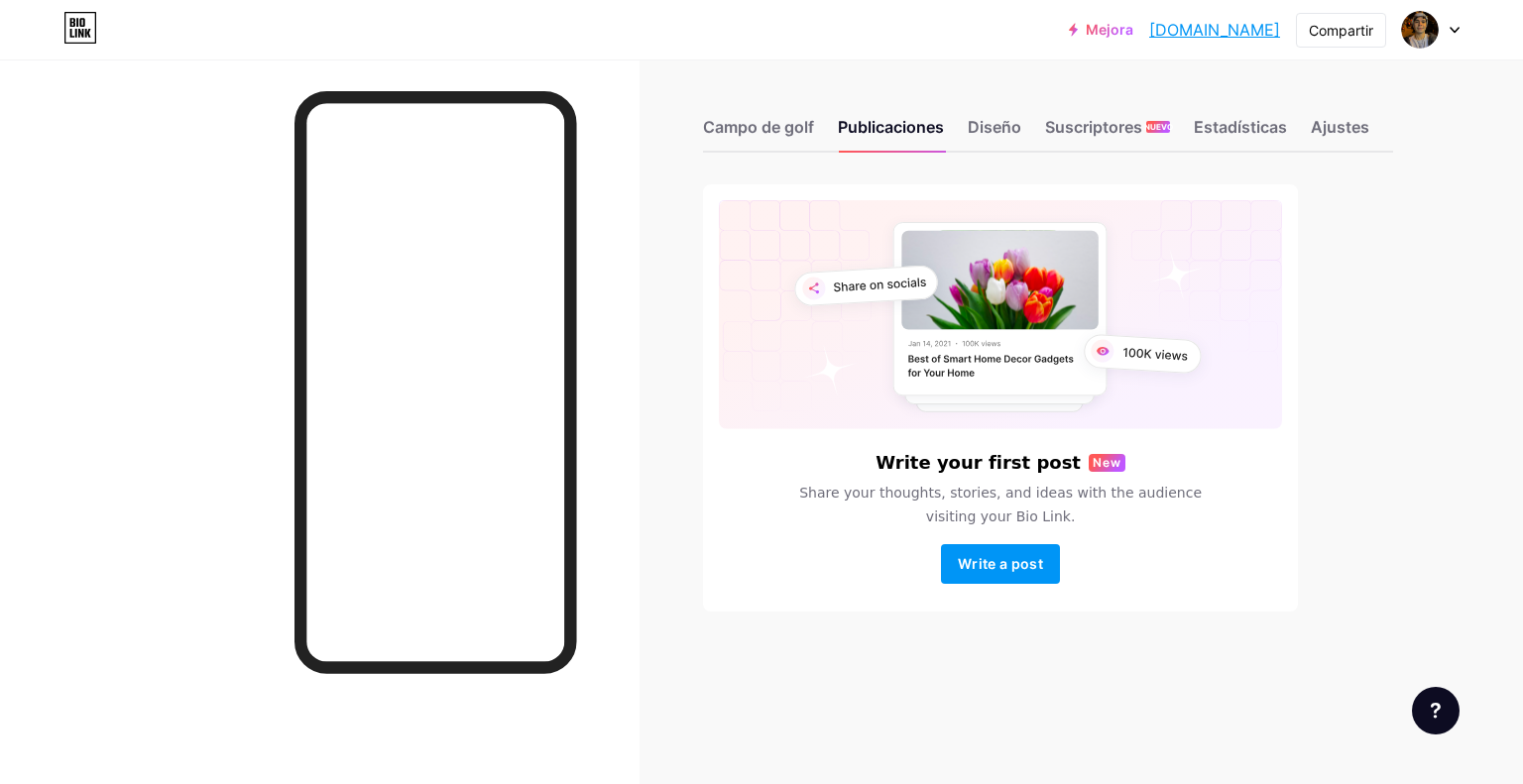
click at [793, 126] on font "Campo de golf" at bounding box center [759, 127] width 111 height 20
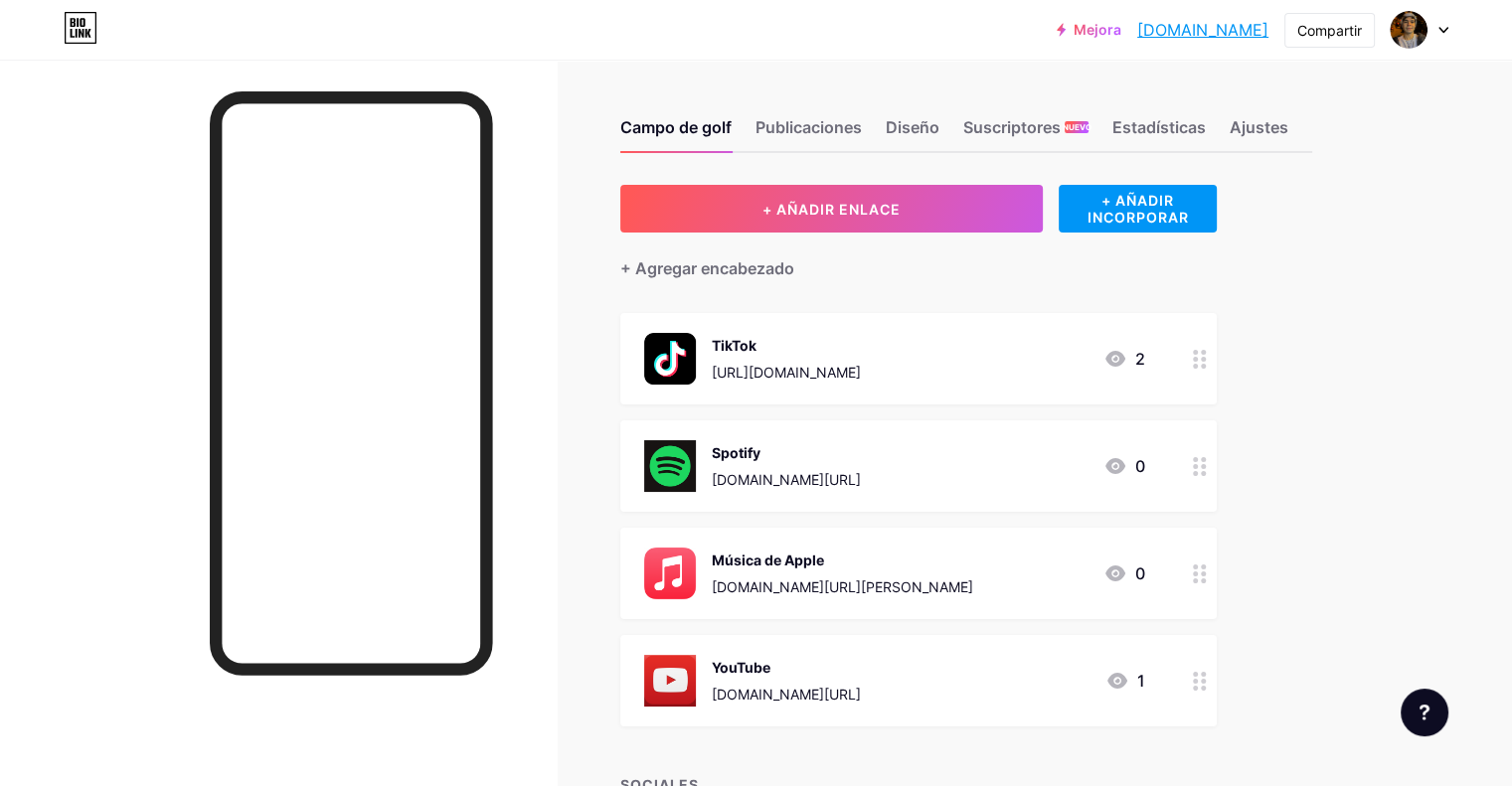
click at [862, 127] on font "Publicaciones" at bounding box center [808, 128] width 107 height 20
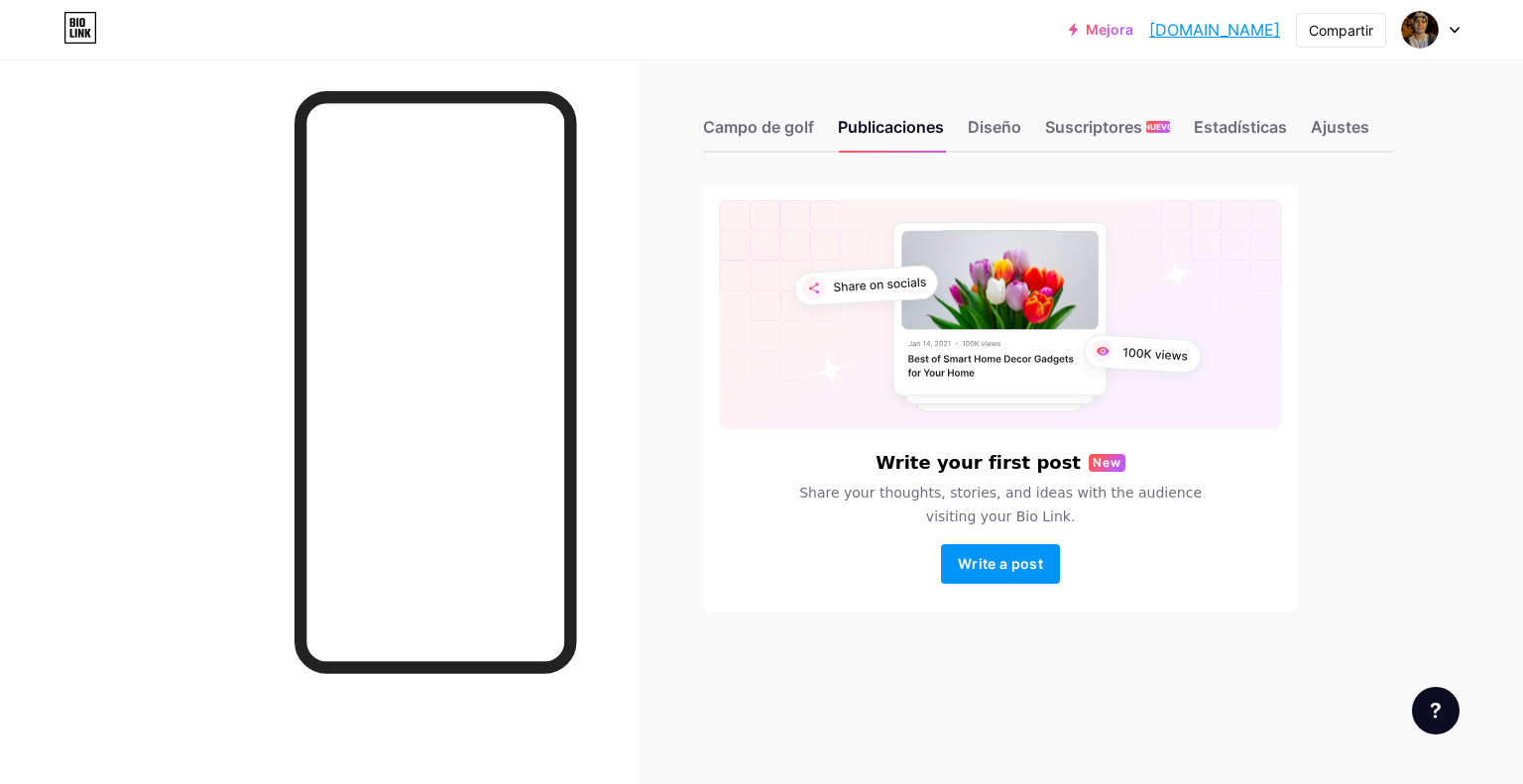
click at [782, 130] on font "Campo de golf" at bounding box center [759, 127] width 111 height 20
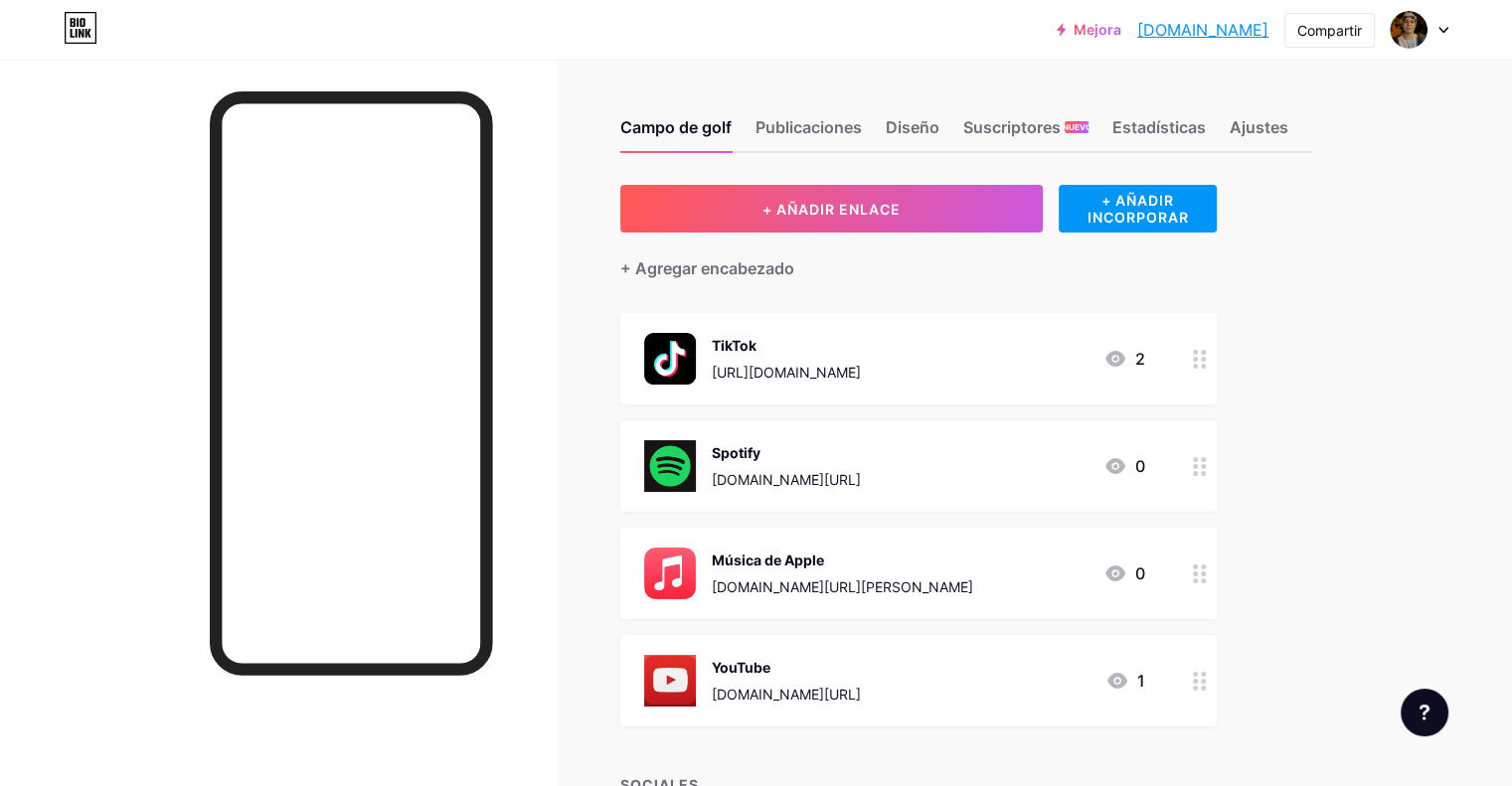
click at [1043, 206] on button "+ AÑADIR ENLACE" at bounding box center [831, 209] width 423 height 48
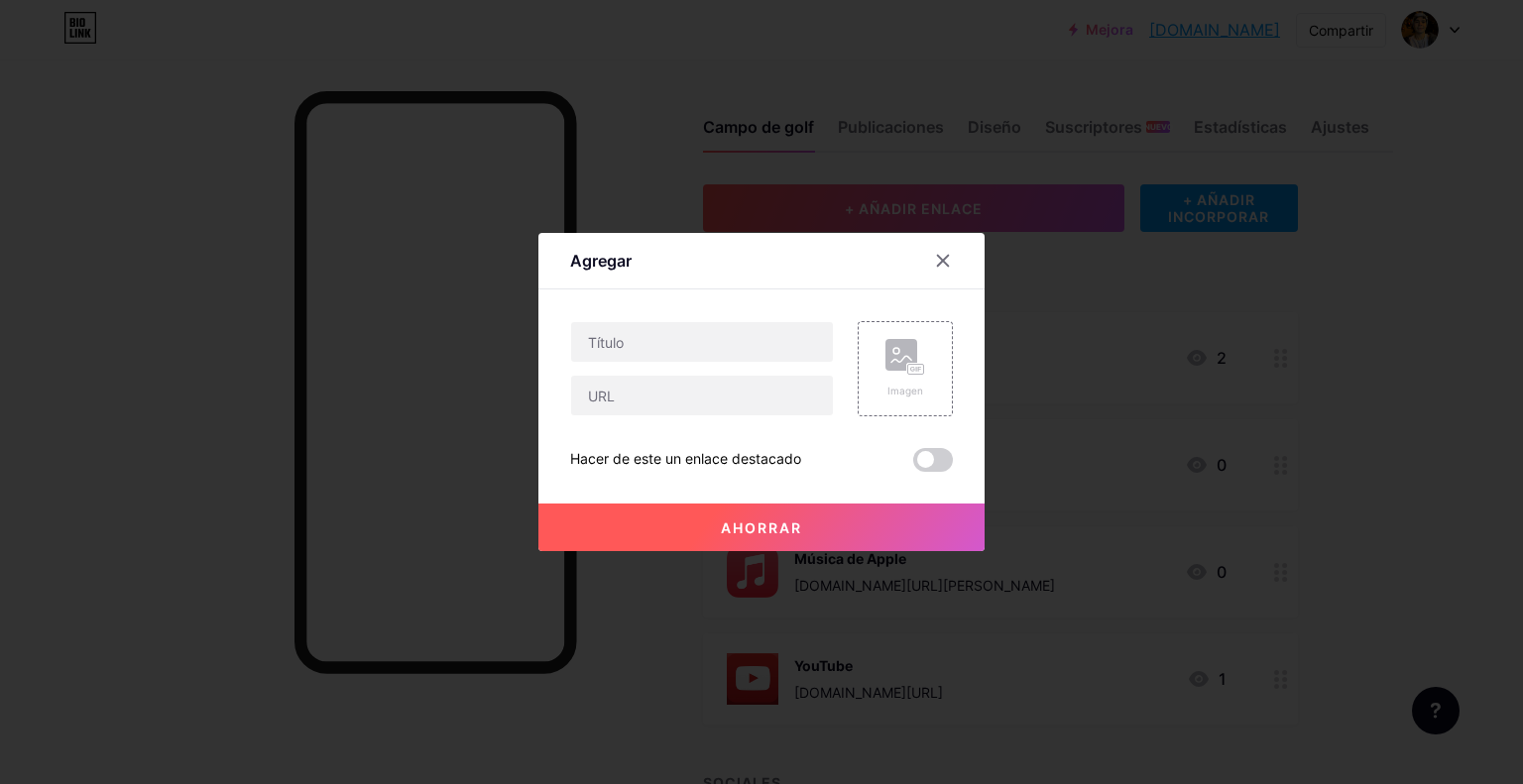
click at [939, 254] on icon at bounding box center [943, 260] width 16 height 16
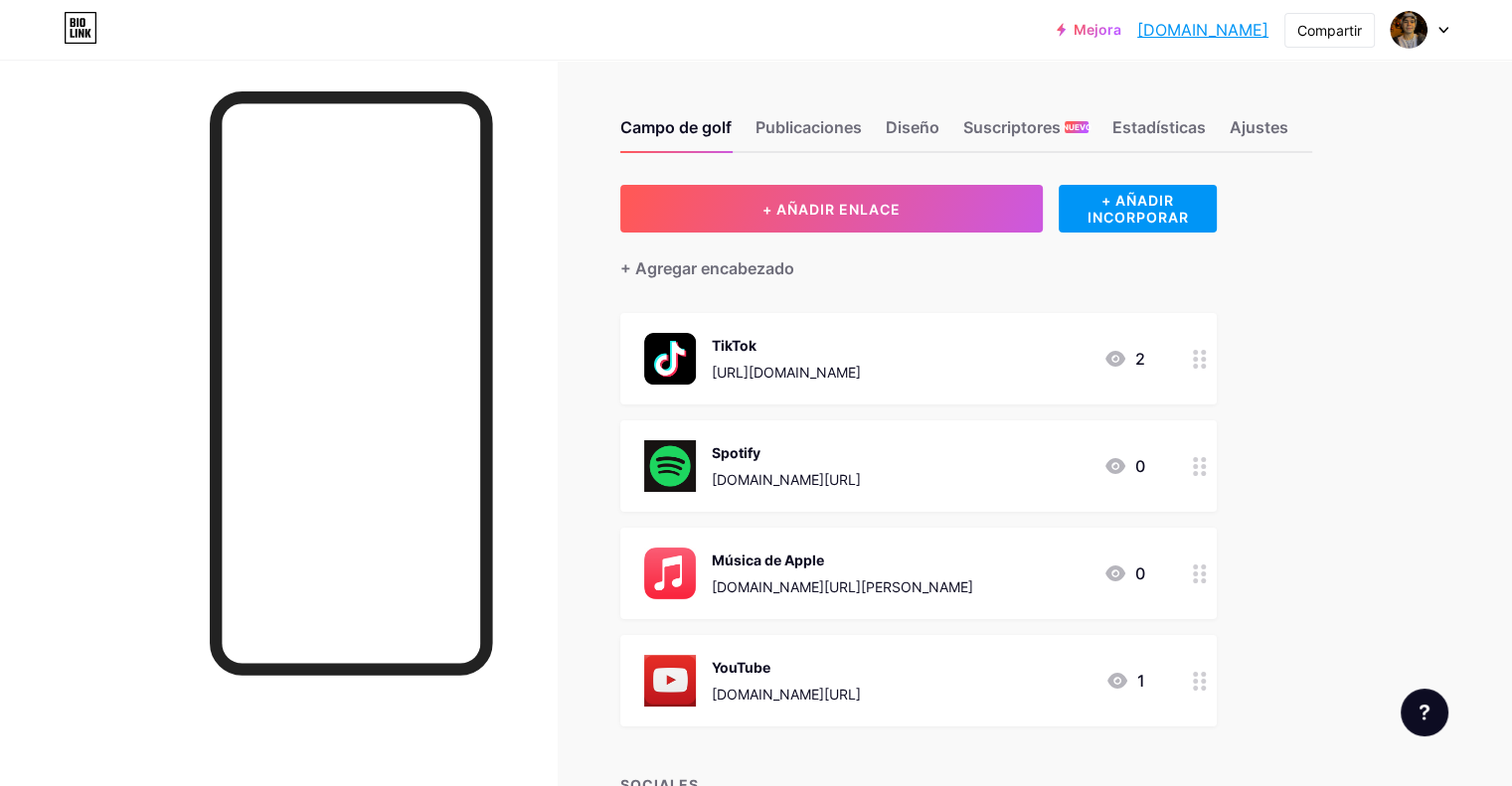
click at [1188, 201] on font "+ AÑADIR INCORPORAR" at bounding box center [1137, 209] width 102 height 34
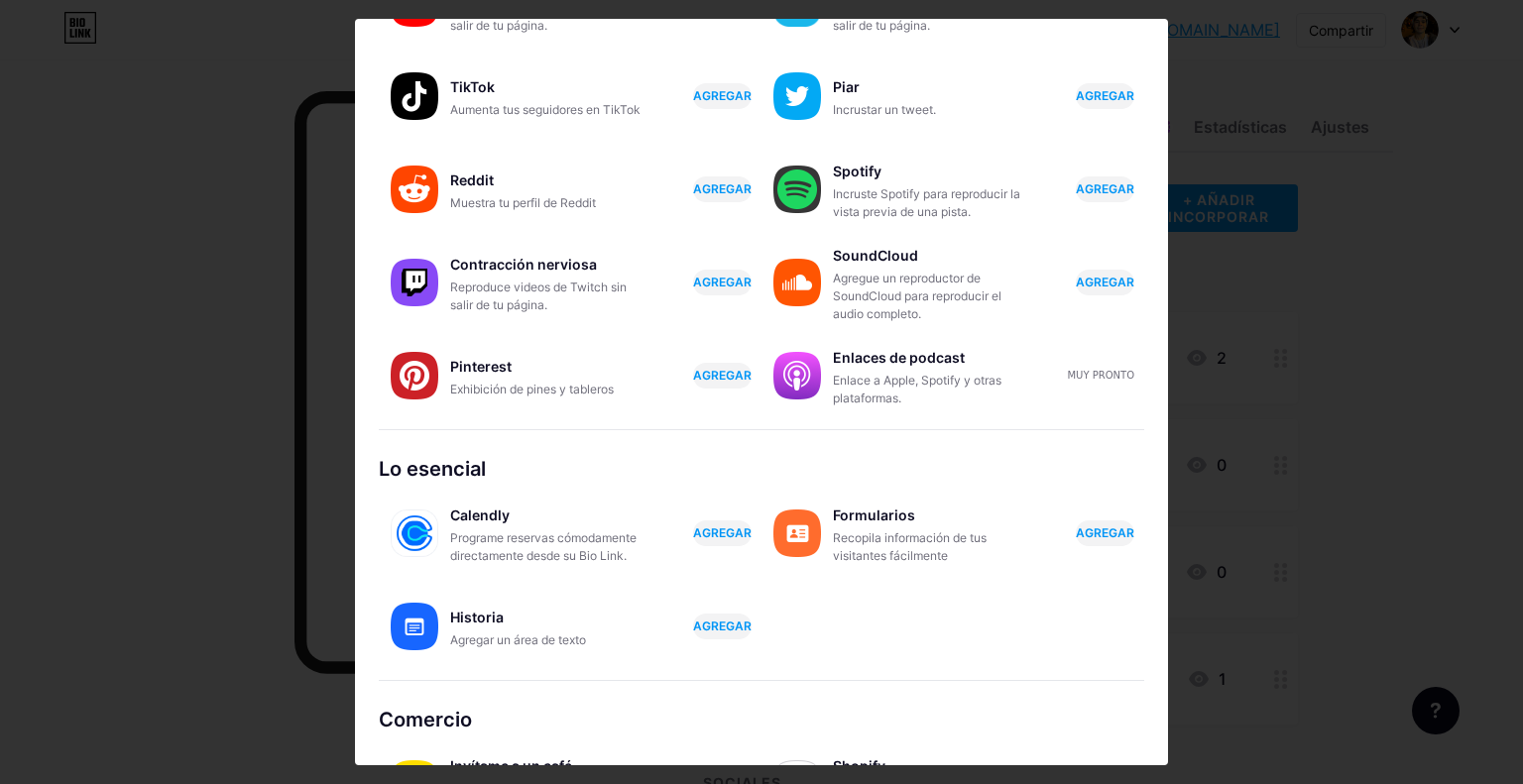
scroll to position [261, 0]
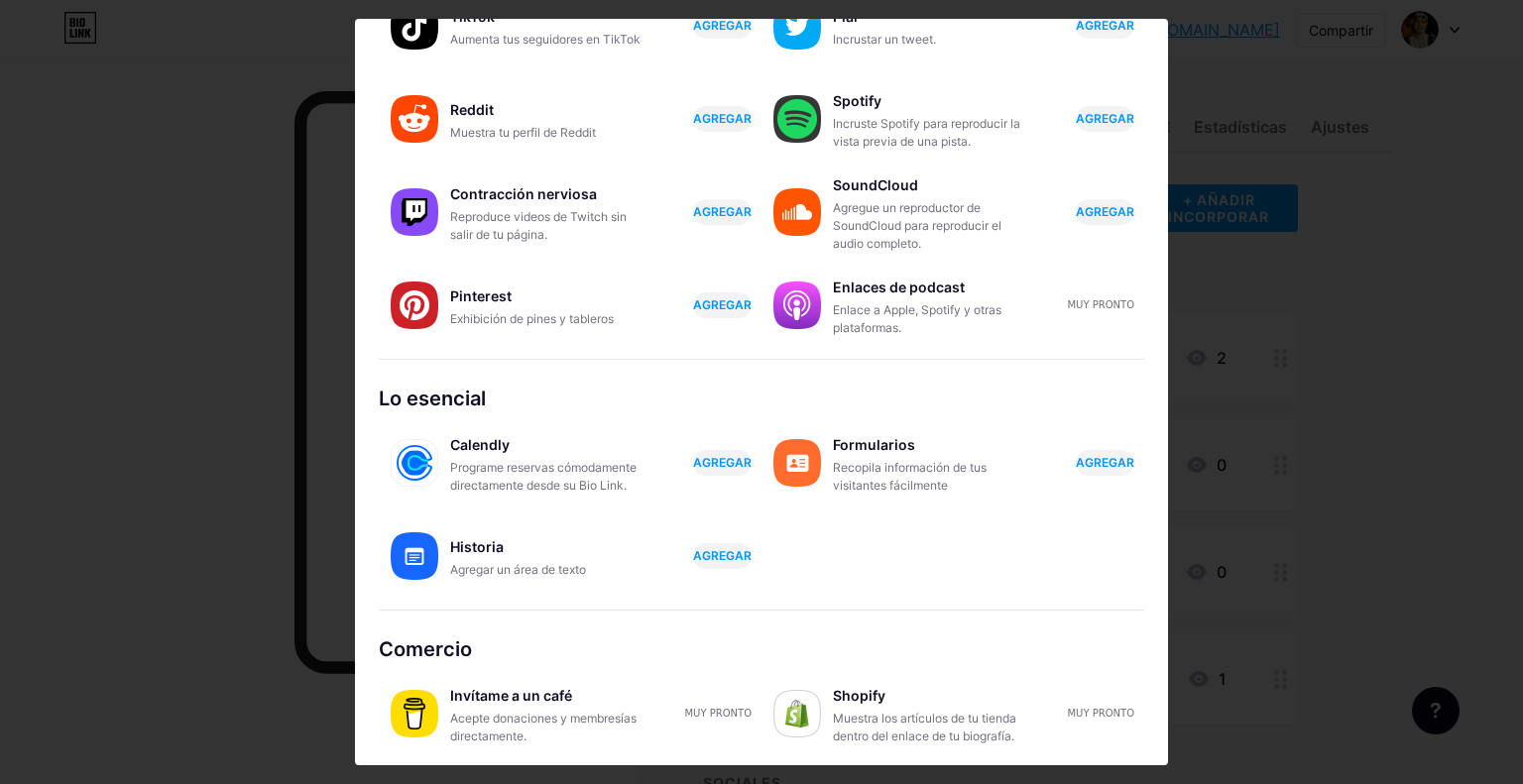
click at [1220, 240] on div at bounding box center [762, 392] width 1523 height 784
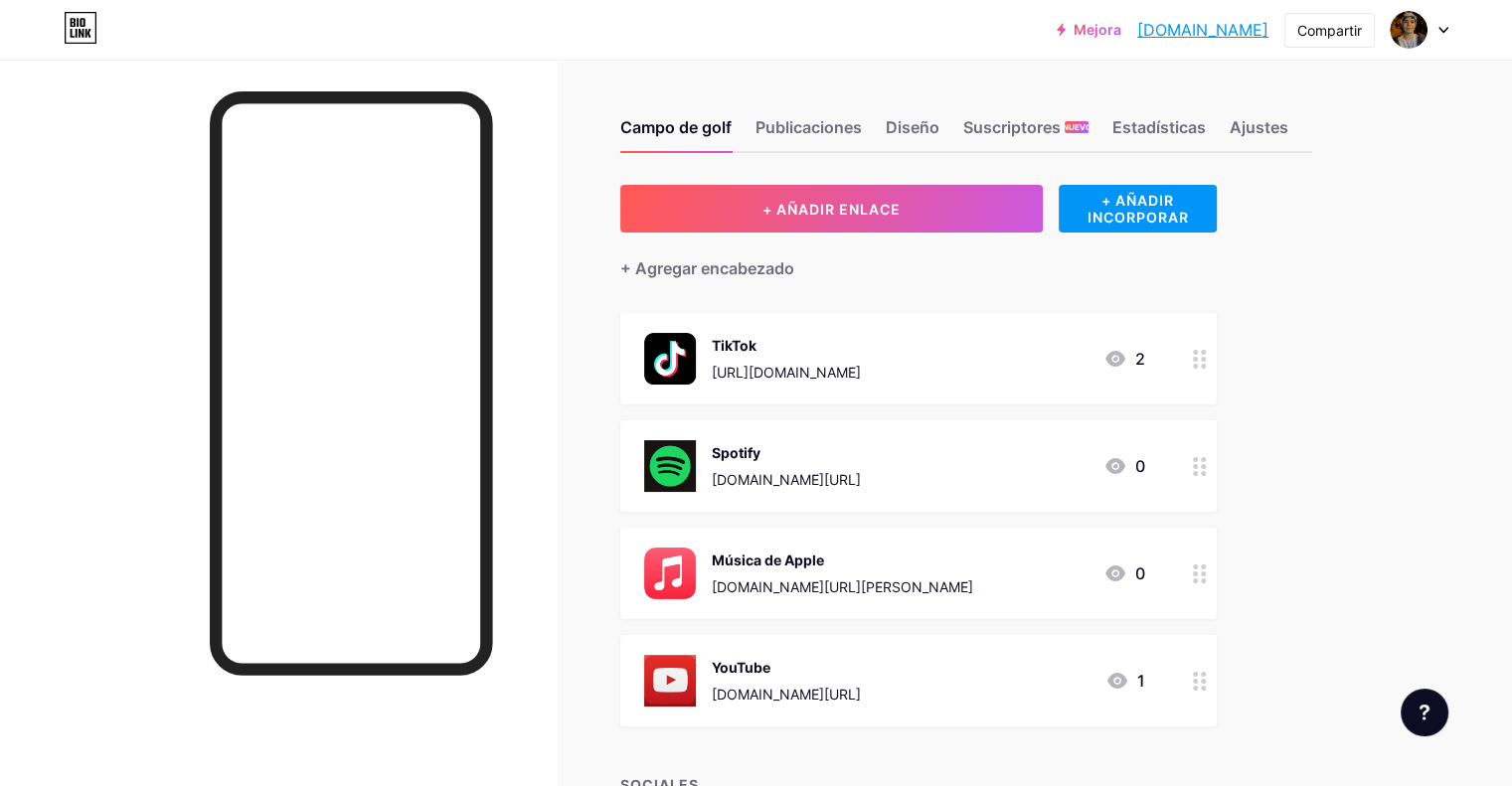
click at [1143, 198] on font "+ AÑADIR INCORPORAR" at bounding box center [1137, 209] width 158 height 34
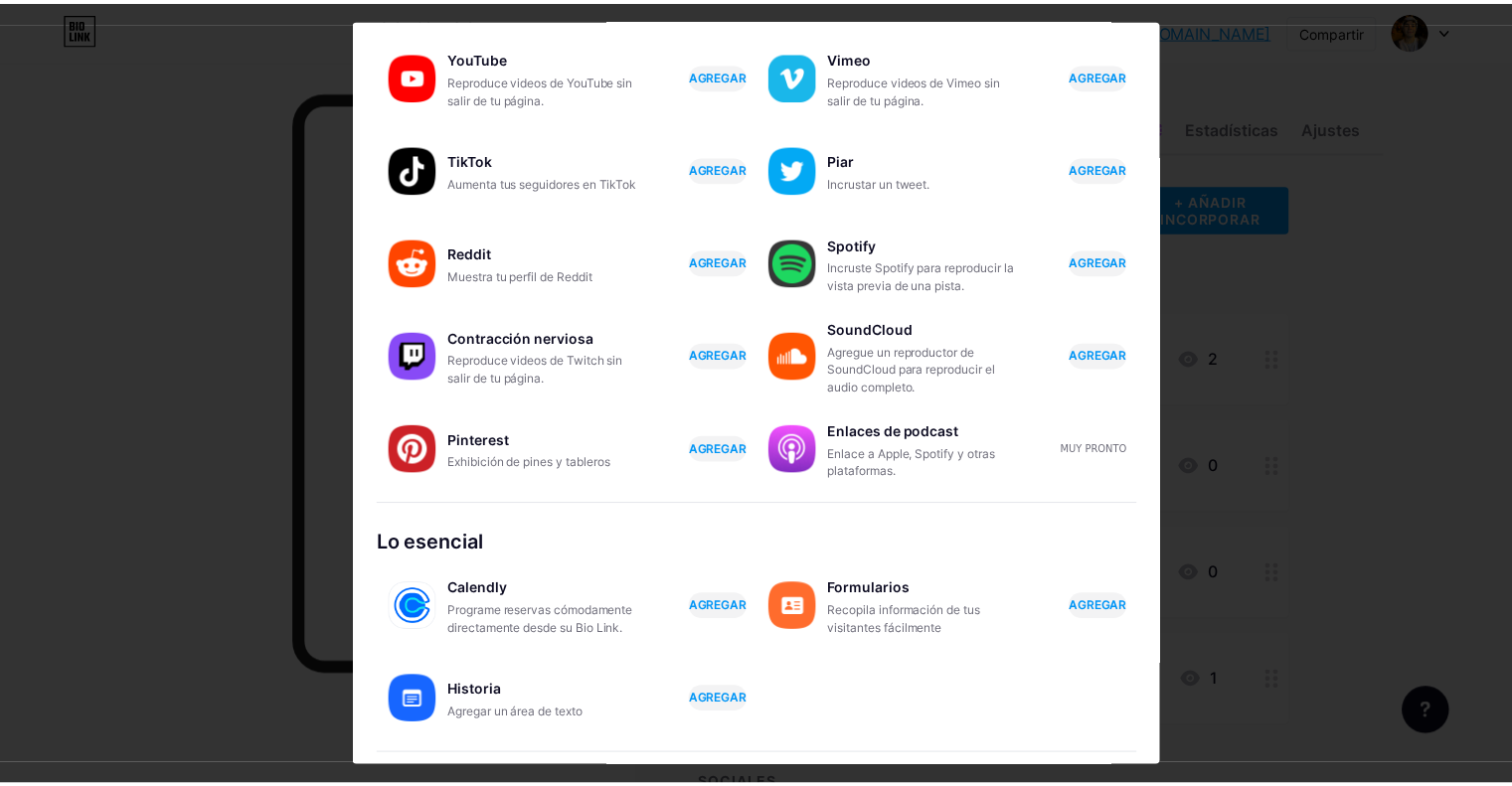
scroll to position [0, 0]
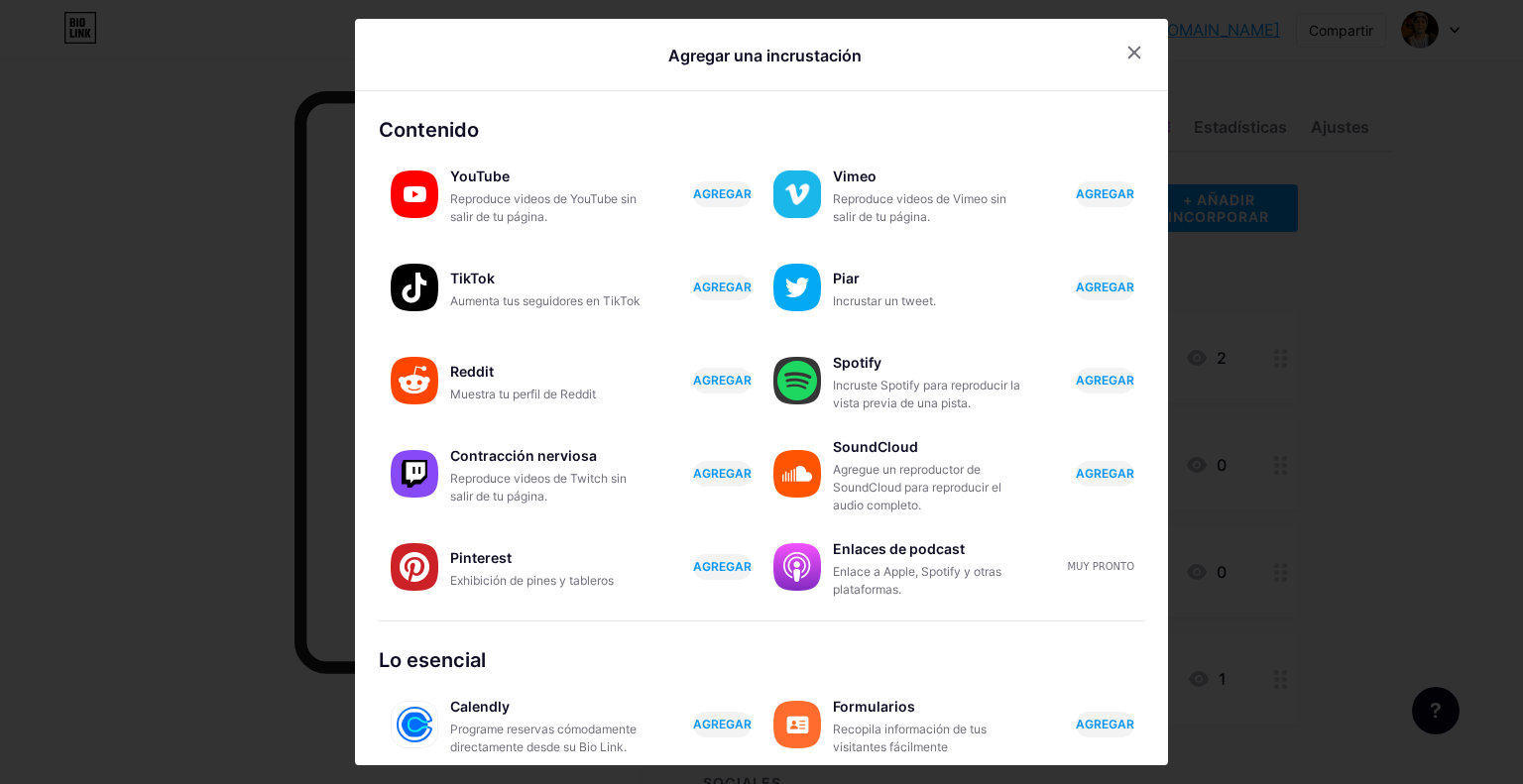
click at [1126, 59] on icon at bounding box center [1134, 53] width 16 height 16
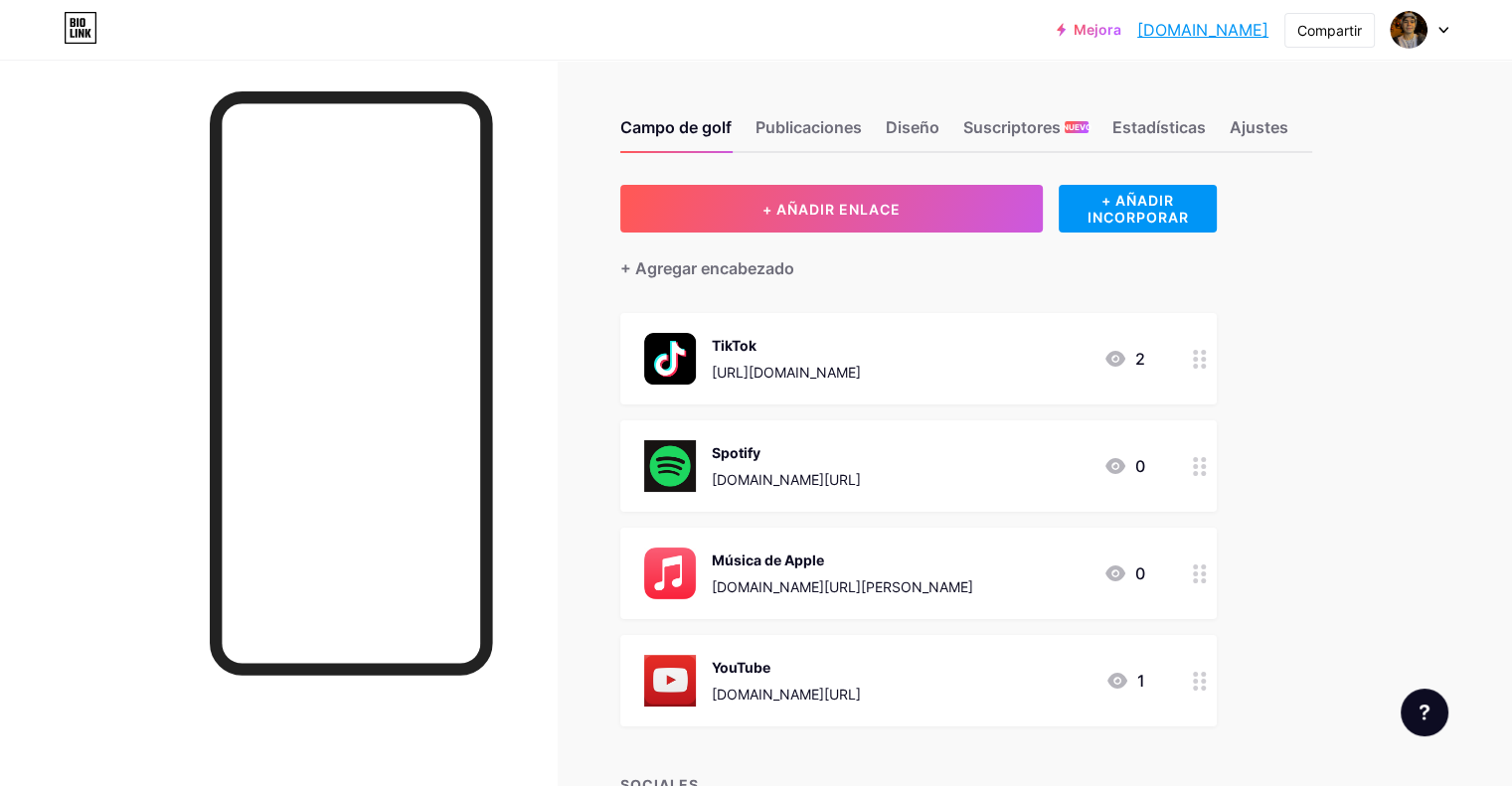
click at [78, 32] on icon at bounding box center [81, 28] width 34 height 32
click at [940, 136] on font "Diseño" at bounding box center [913, 128] width 54 height 20
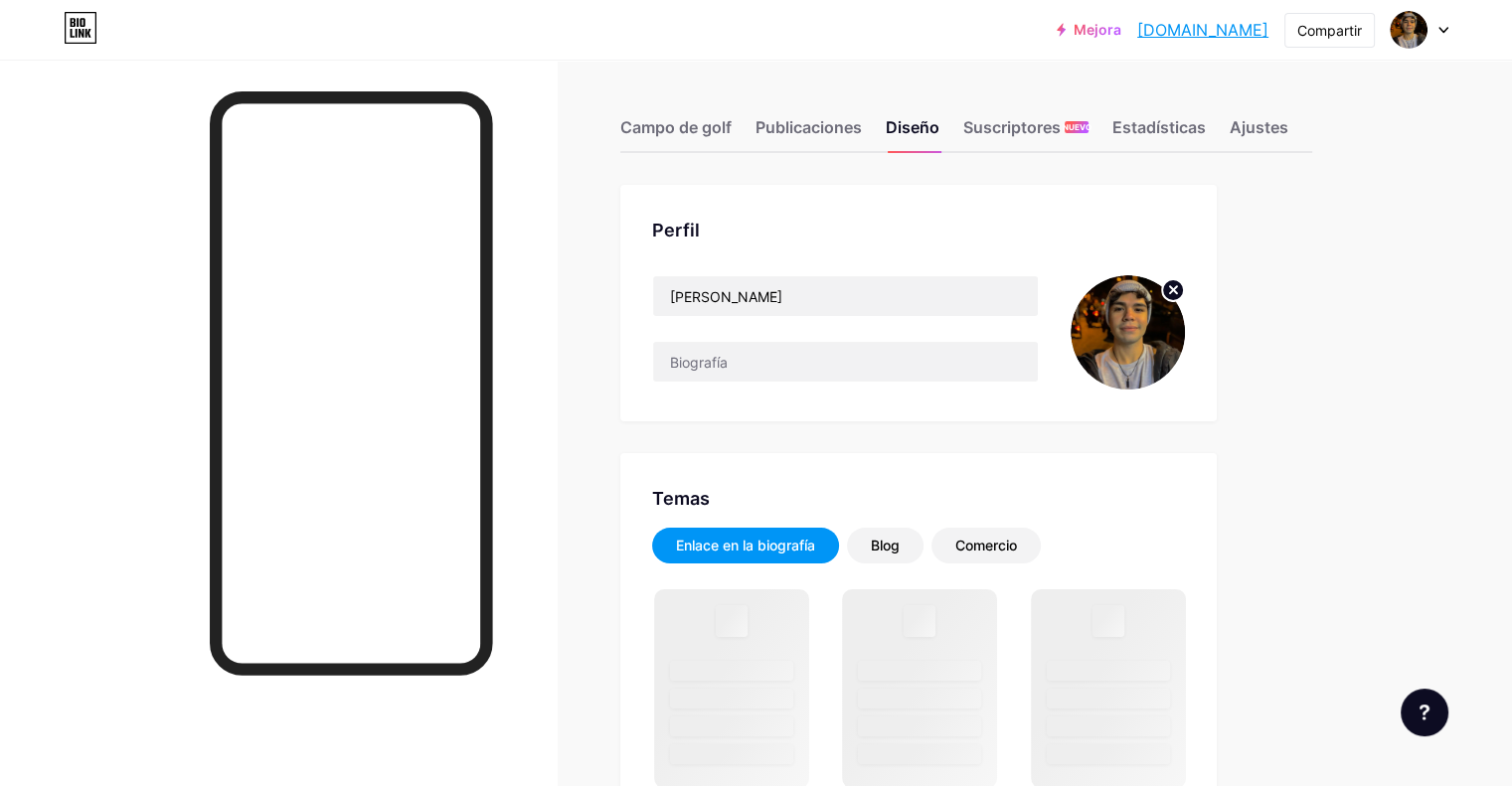
click at [1185, 285] on img at bounding box center [1127, 332] width 115 height 115
click at [1184, 288] on circle at bounding box center [1173, 290] width 22 height 22
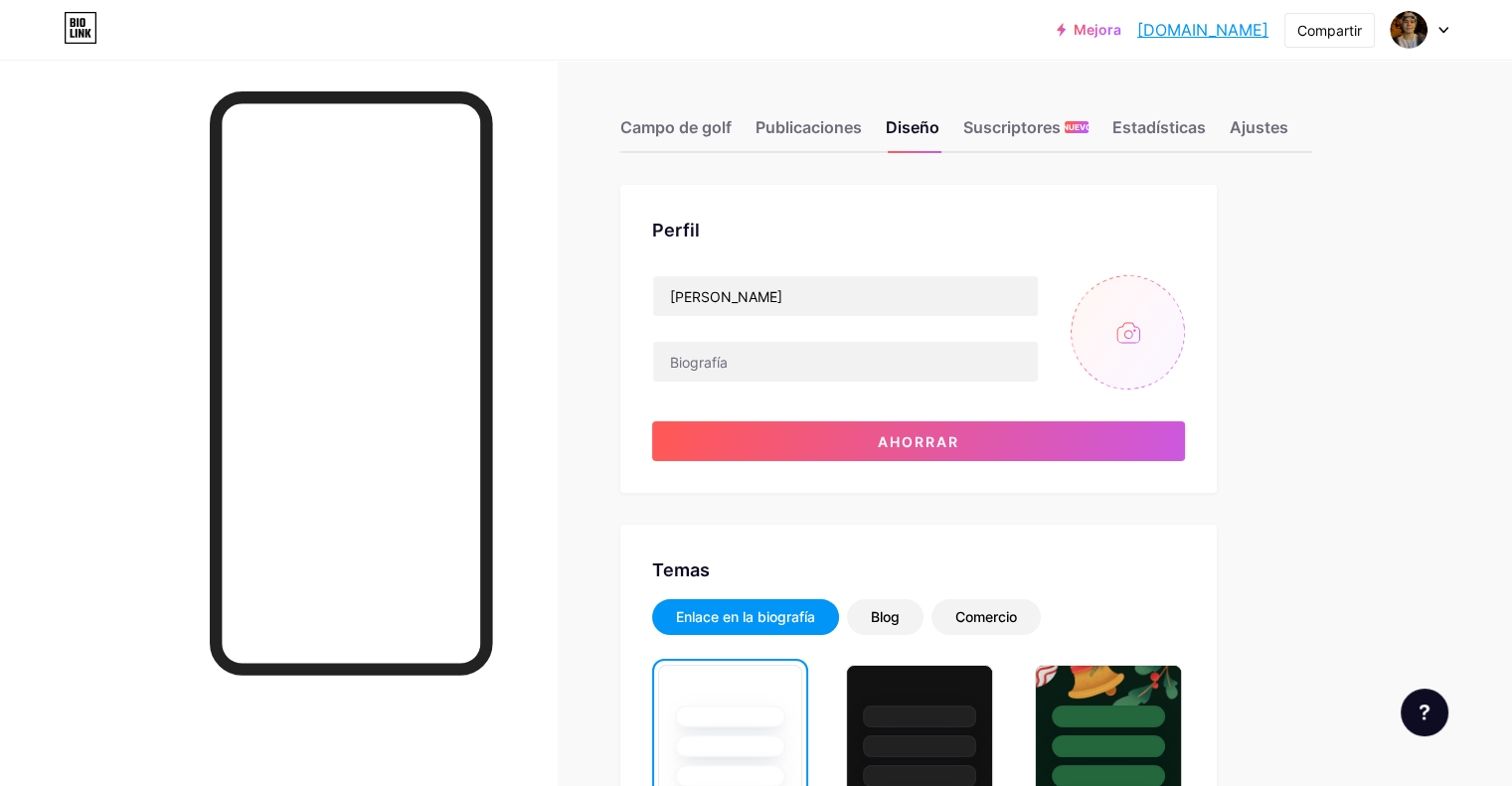
click at [1185, 353] on input "file" at bounding box center [1127, 332] width 115 height 115
type input "C:\fakepath\_MG_11PHT54.jpg"
click at [920, 455] on button "Ahorrar" at bounding box center [918, 441] width 533 height 40
